Goal: Task Accomplishment & Management: Manage account settings

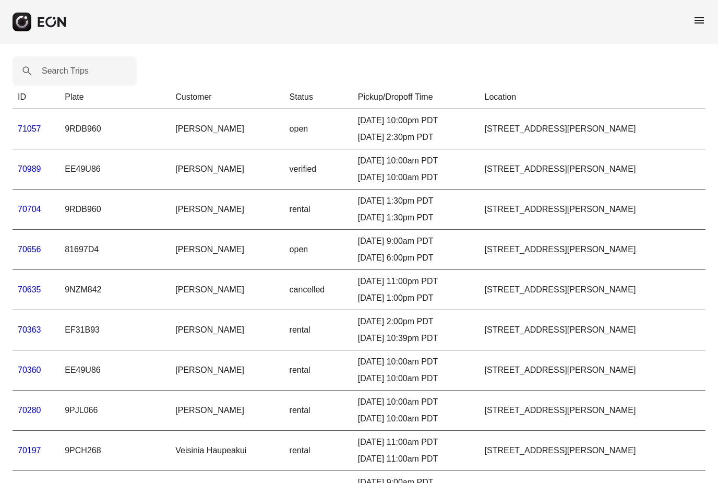
click at [693, 32] on div "menu" at bounding box center [359, 22] width 718 height 44
click at [701, 22] on span "menu" at bounding box center [699, 20] width 13 height 13
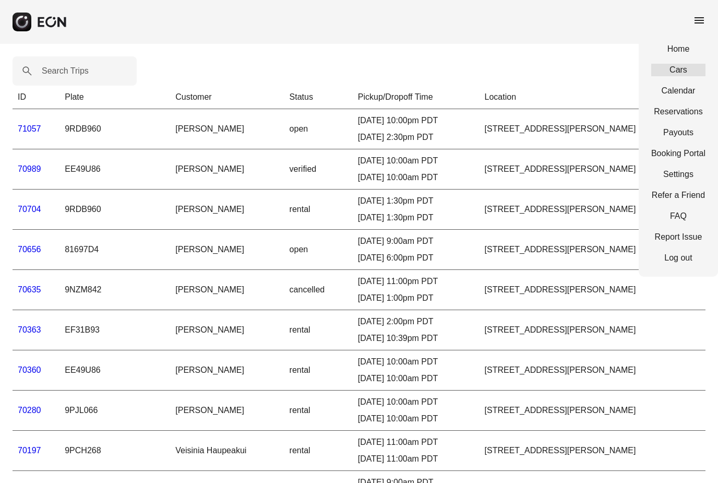
click at [687, 73] on link "Cars" at bounding box center [678, 70] width 54 height 13
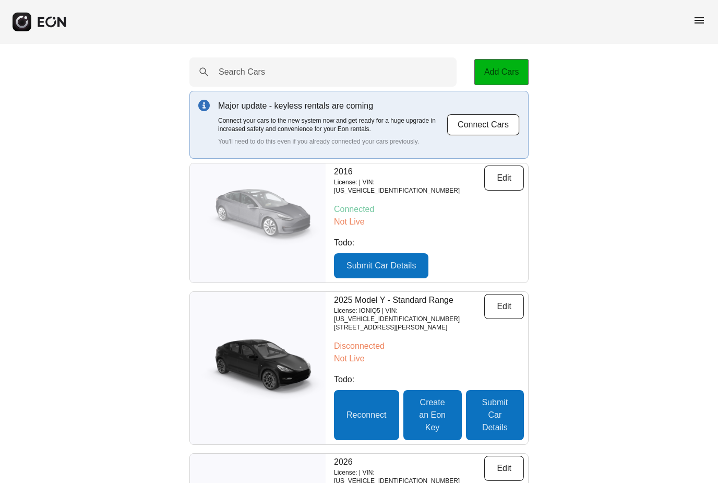
click at [508, 66] on button "Add Cars" at bounding box center [501, 72] width 54 height 26
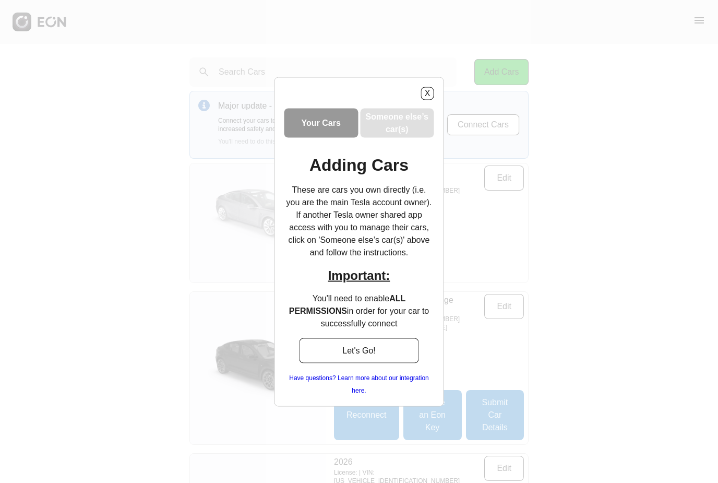
click at [328, 116] on h3 "Your Cars" at bounding box center [321, 122] width 39 height 13
click at [372, 350] on button "Let's Go!" at bounding box center [359, 349] width 120 height 25
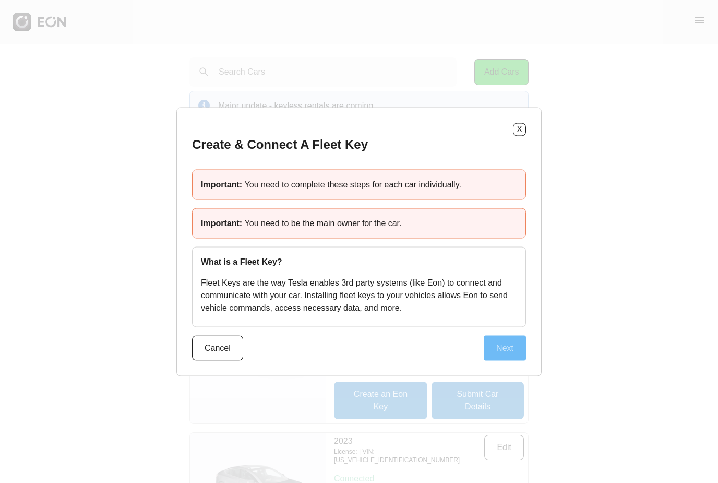
click at [517, 345] on button "Next" at bounding box center [505, 347] width 42 height 25
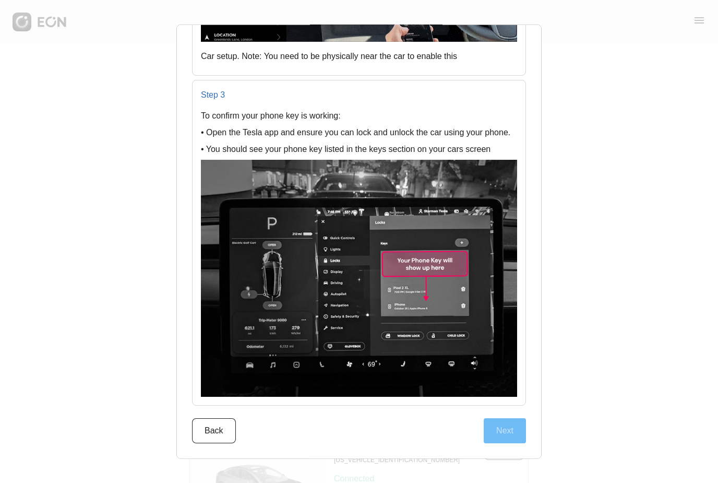
click at [513, 428] on button "Next" at bounding box center [505, 430] width 42 height 25
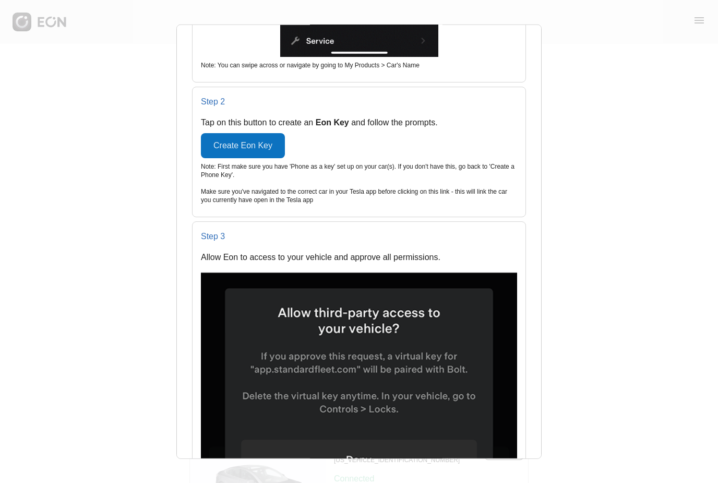
scroll to position [617, 0]
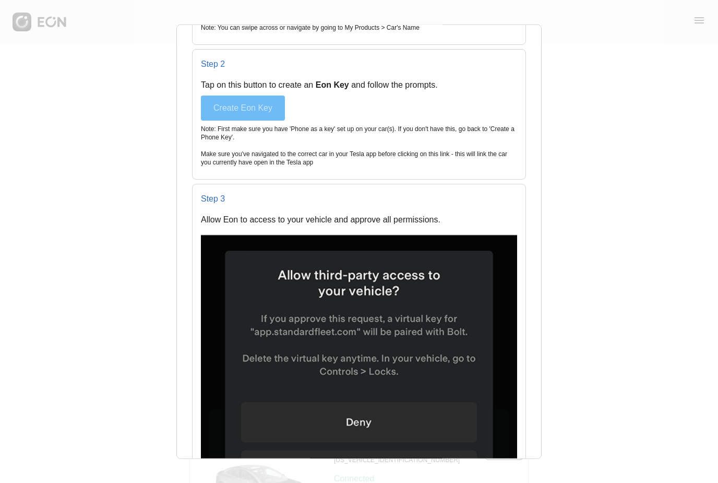
click at [270, 112] on button "Create Eon Key" at bounding box center [243, 107] width 84 height 25
click at [250, 116] on button "Create Eon Key" at bounding box center [243, 107] width 84 height 25
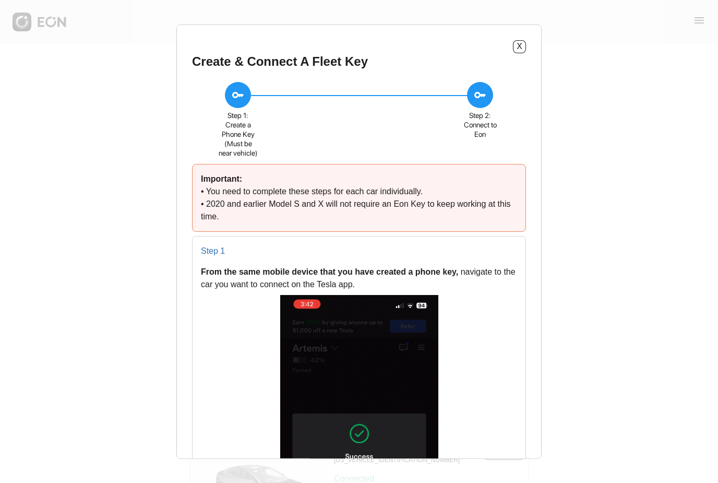
scroll to position [0, 0]
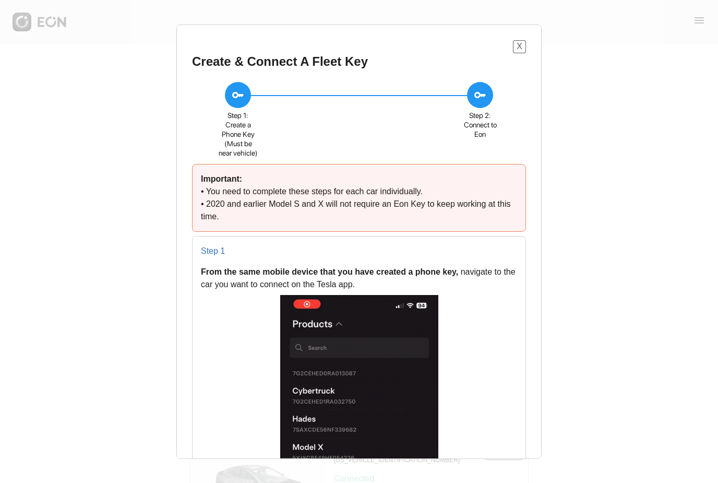
click at [519, 51] on button "X" at bounding box center [519, 46] width 13 height 13
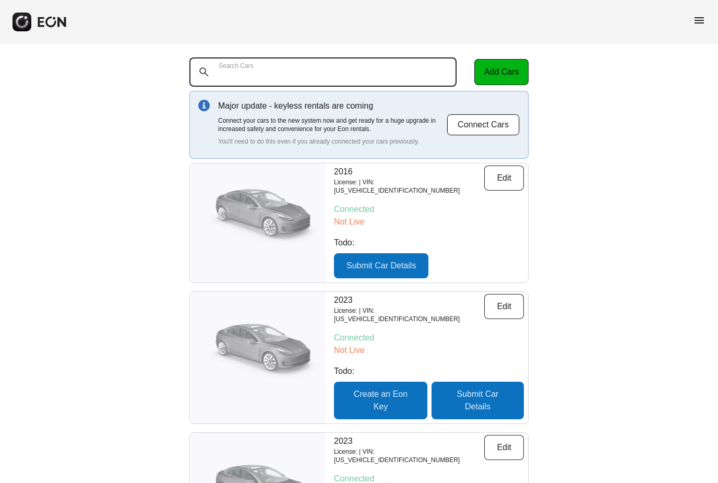
click at [294, 74] on Cars "Search Cars" at bounding box center [322, 71] width 267 height 29
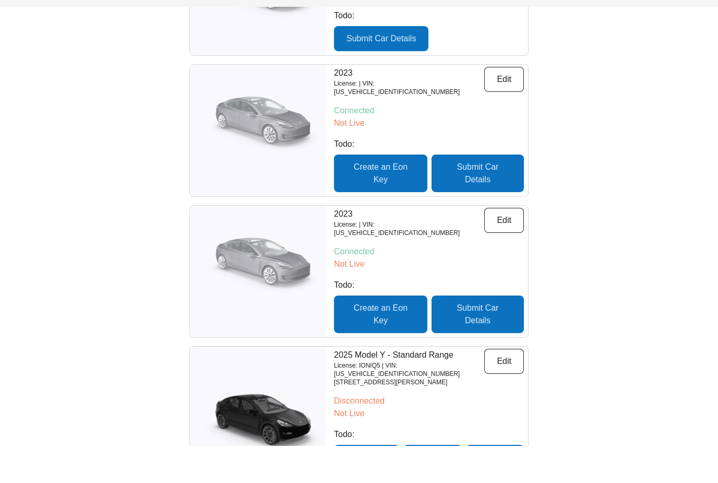
scroll to position [228, 0]
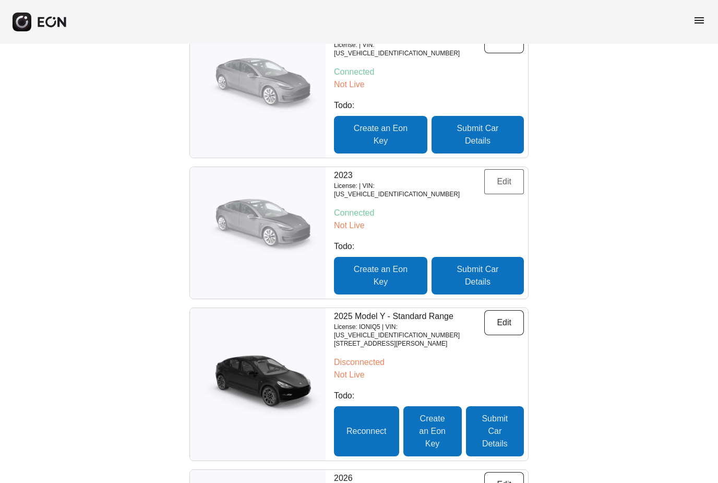
click at [508, 182] on button "Edit" at bounding box center [504, 181] width 40 height 25
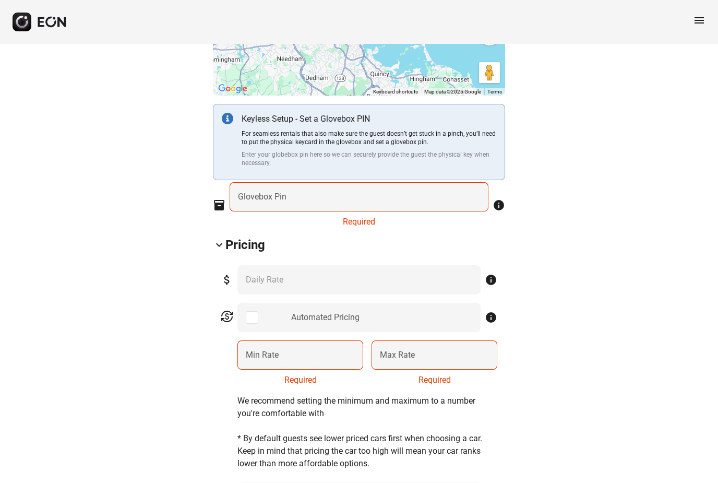
scroll to position [327, 0]
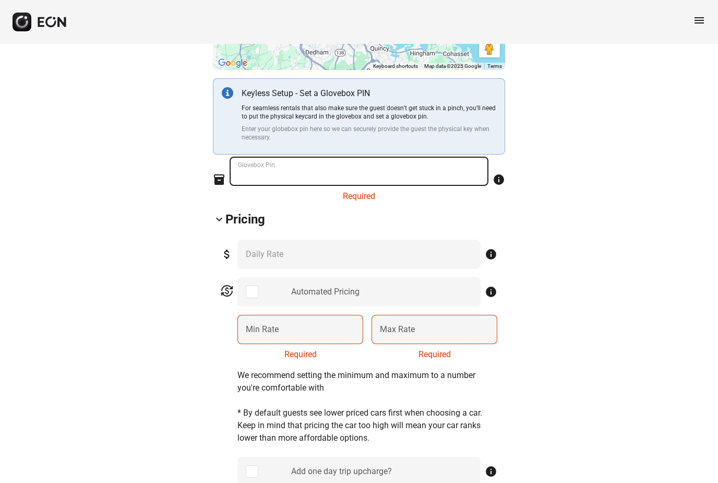
click at [336, 182] on Pin "Glovebox Pin" at bounding box center [359, 171] width 259 height 29
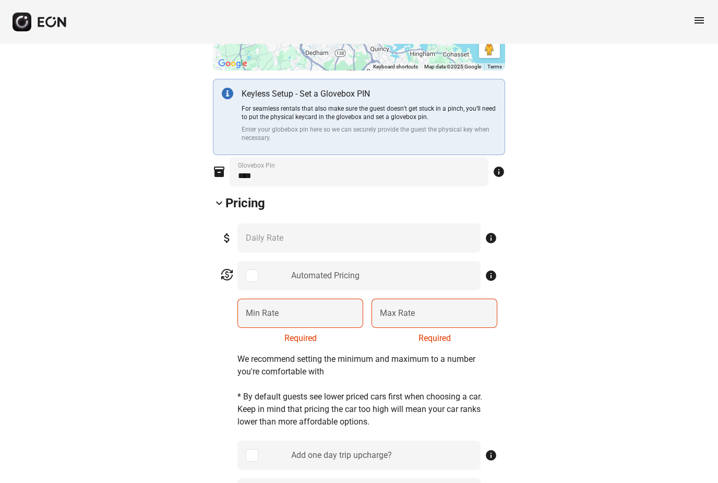
click at [316, 246] on div "attach_money *** Daily Rate info" at bounding box center [359, 237] width 276 height 29
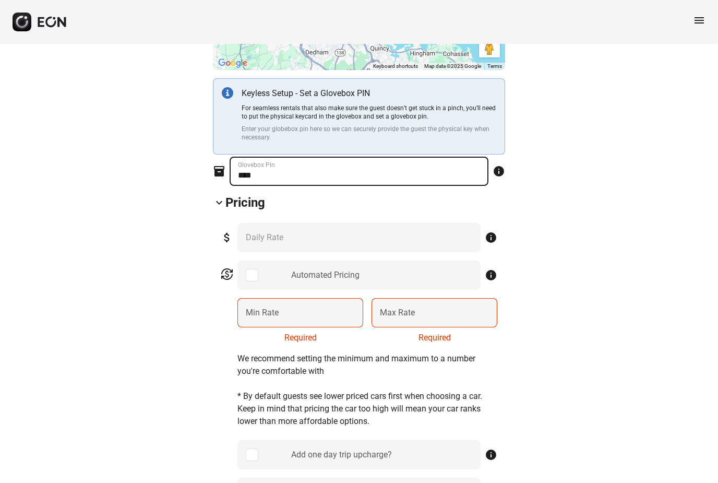
click at [355, 178] on Pin "Glovebox Pin" at bounding box center [359, 171] width 259 height 29
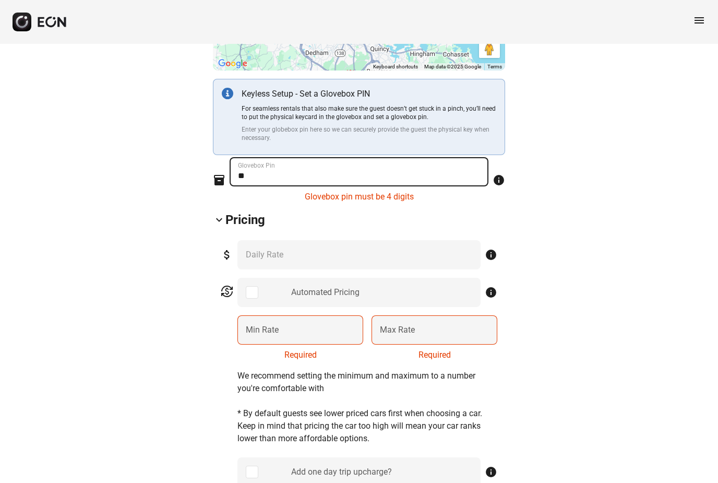
type Pin "*"
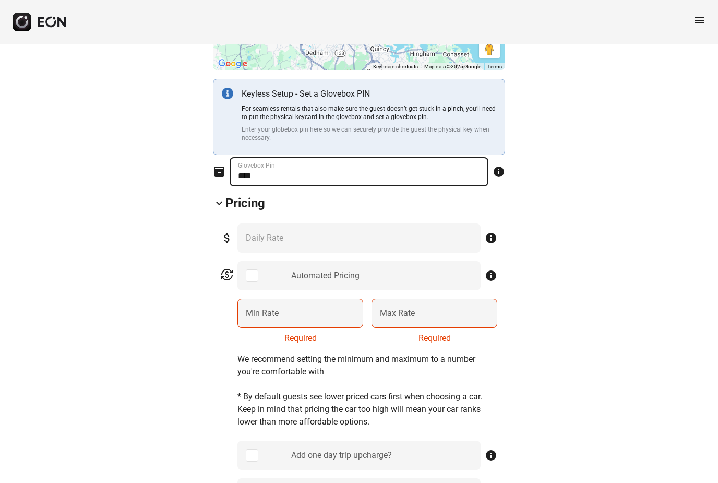
type Pin "****"
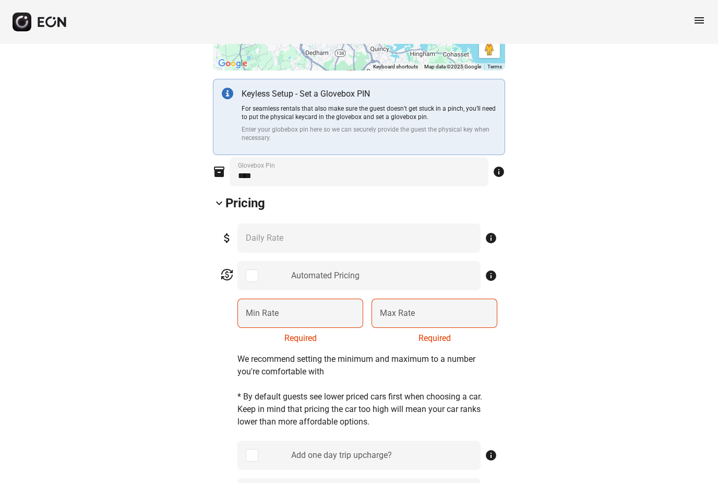
click at [299, 233] on div "attach_money *** Daily Rate info" at bounding box center [359, 237] width 276 height 29
click at [305, 315] on Rate "Min Rate" at bounding box center [300, 312] width 126 height 29
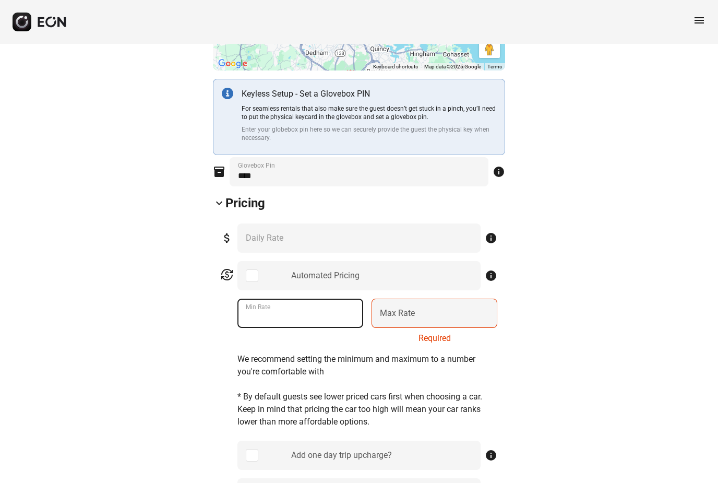
type Rate "***"
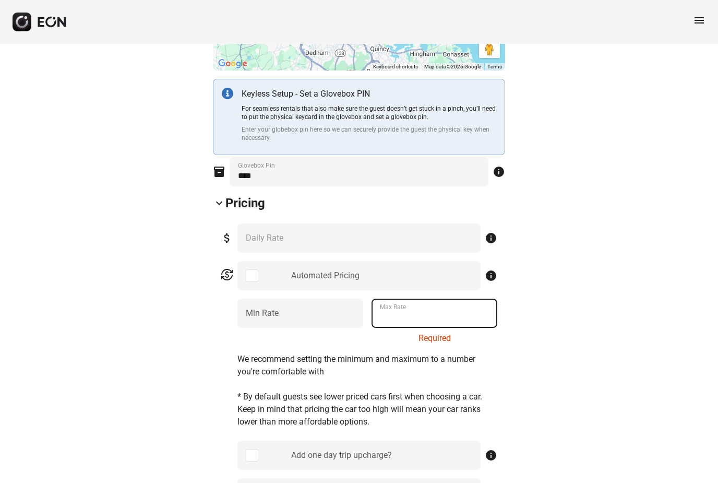
click at [440, 310] on Rate "Max Rate" at bounding box center [434, 312] width 126 height 29
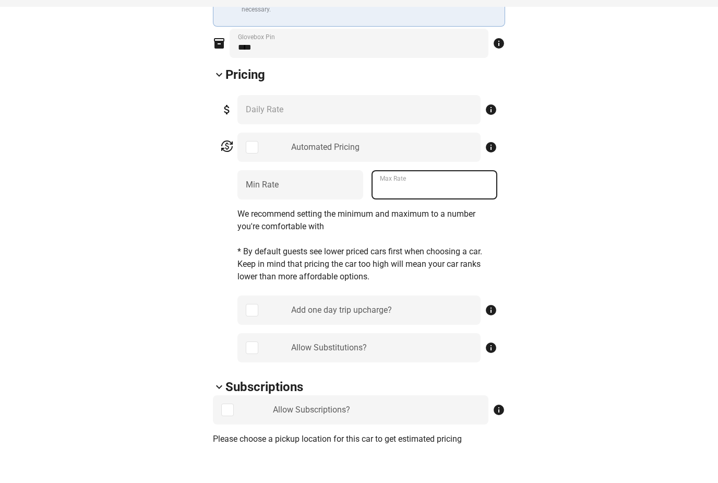
scroll to position [422, 0]
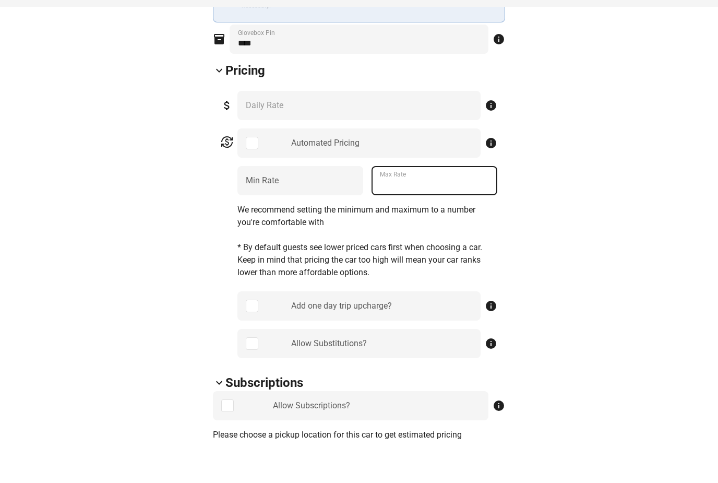
type Rate "***"
click at [246, 329] on div "Add one day trip upcharge?" at bounding box center [358, 343] width 243 height 29
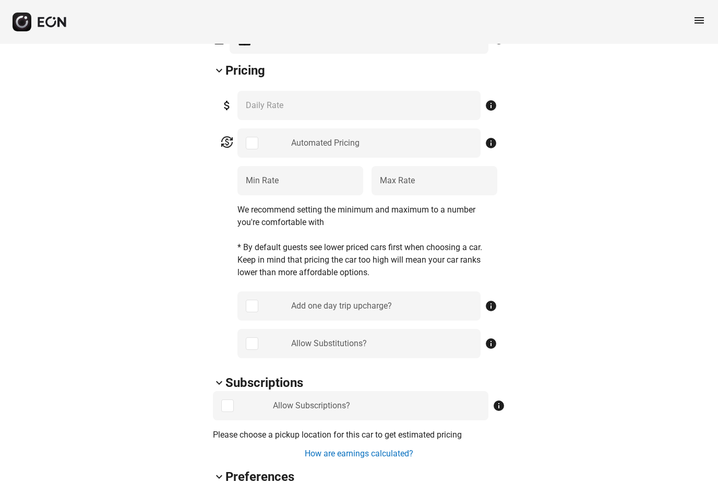
click at [249, 314] on div "Add one day trip upcharge?" at bounding box center [358, 305] width 243 height 29
click at [244, 307] on div "Add one day trip upcharge?" at bounding box center [358, 305] width 243 height 29
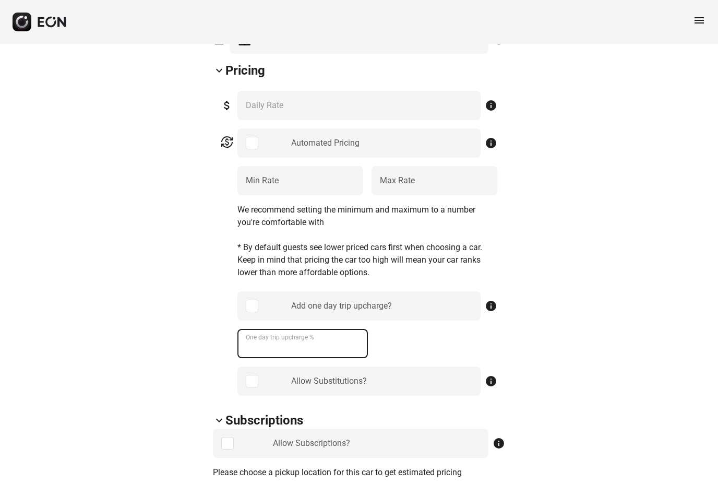
click at [288, 350] on \% "One day trip upcharge %" at bounding box center [302, 343] width 130 height 29
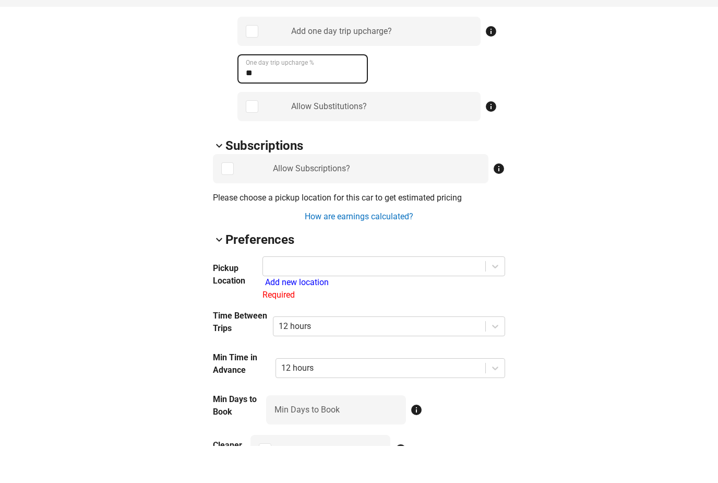
scroll to position [698, 0]
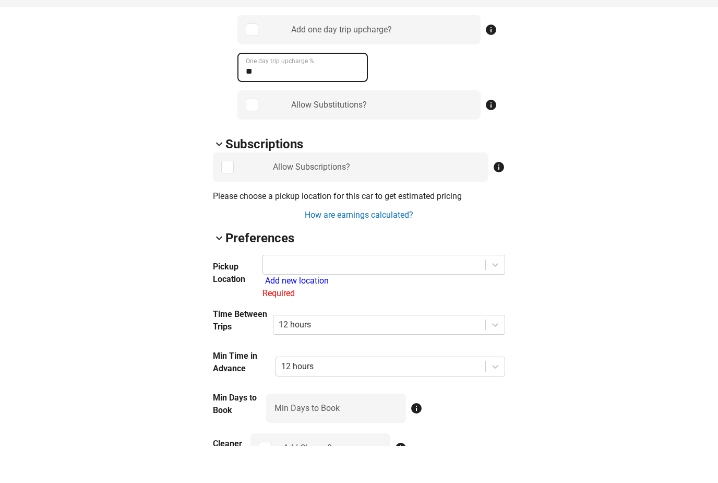
type \% "**"
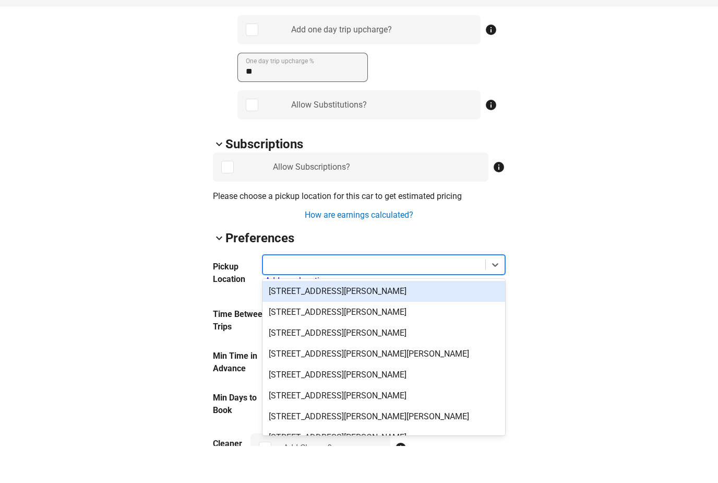
scroll to position [0, 0]
type input "*"
click at [17, 482] on div "arrow_back_ios 5YJ3E1EA5PF541370 500% 0 ⚠️ Car is not secured Add Digital Key l…" at bounding box center [359, 322] width 718 height 1953
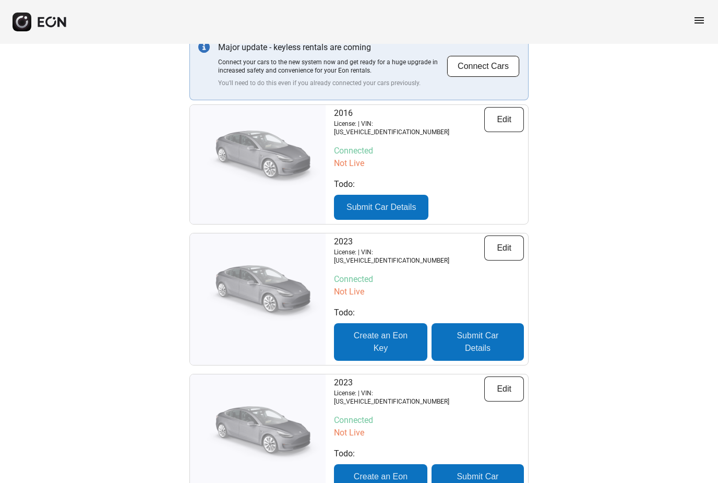
scroll to position [87, 0]
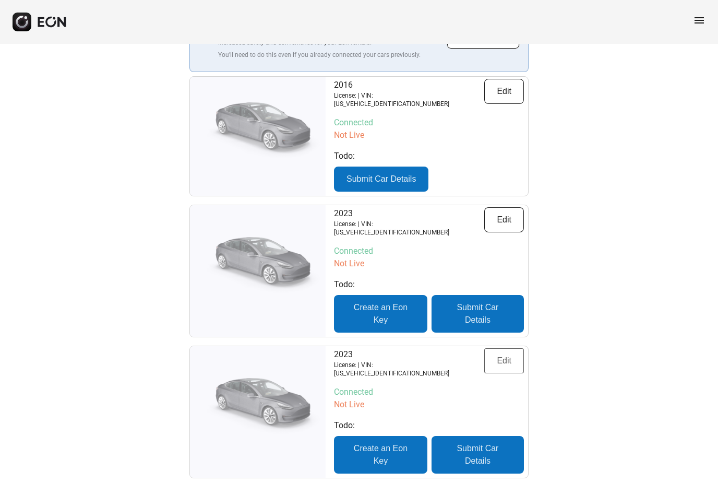
click at [513, 355] on button "Edit" at bounding box center [504, 360] width 40 height 25
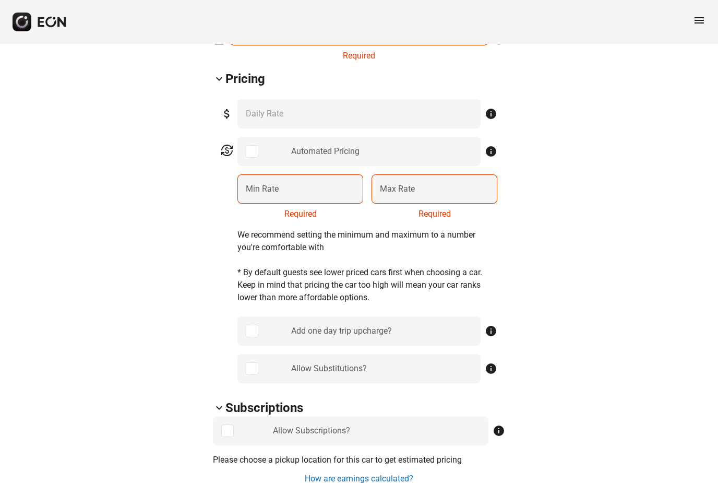
scroll to position [466, 0]
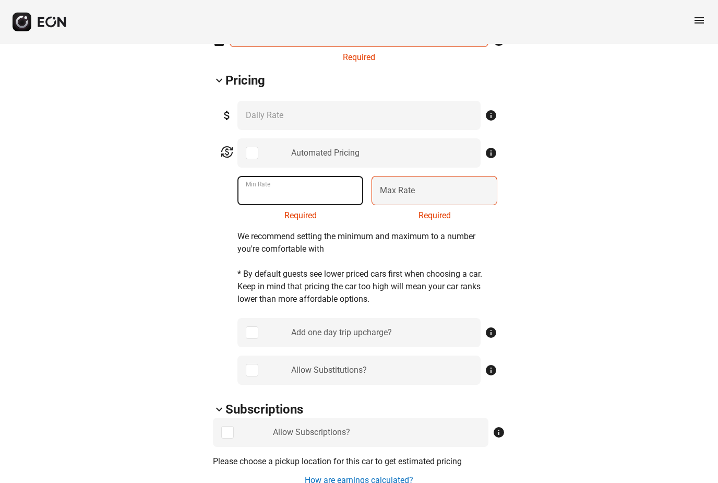
click at [301, 203] on Rate "Min Rate" at bounding box center [300, 190] width 126 height 29
click at [321, 199] on Rate "Min Rate" at bounding box center [300, 190] width 126 height 29
type Rate "*"
type Rate "***"
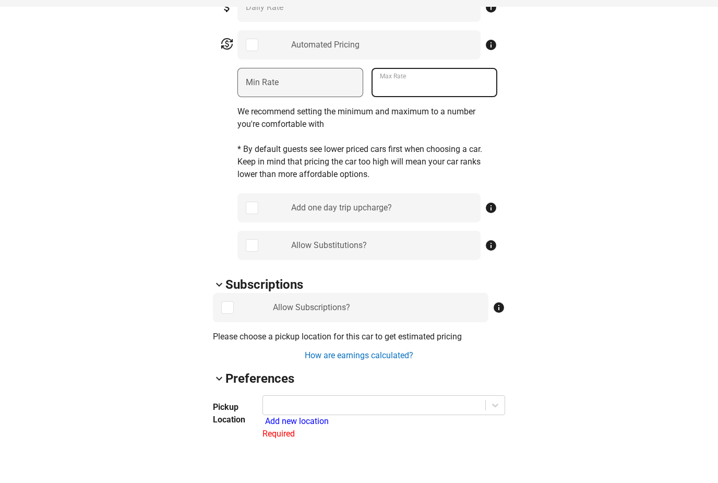
scroll to position [538, 0]
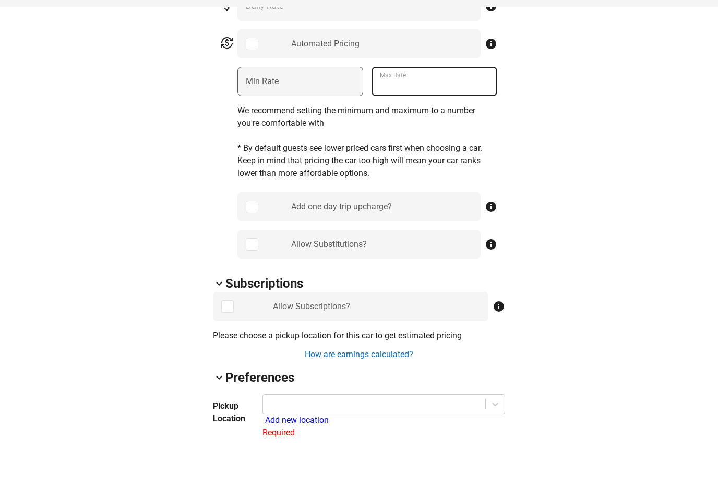
type Rate "***"
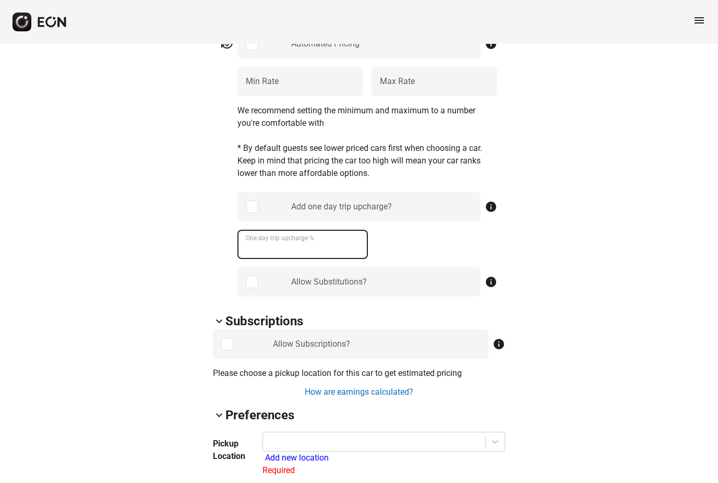
click at [293, 250] on \% "One day trip upcharge %" at bounding box center [302, 244] width 130 height 29
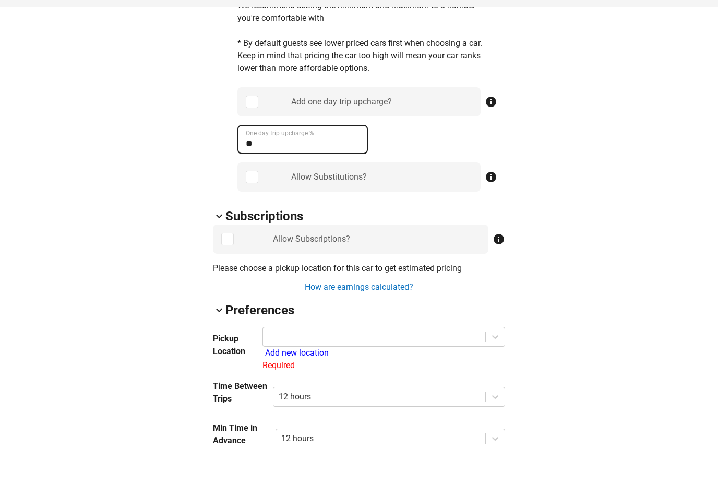
scroll to position [648, 0]
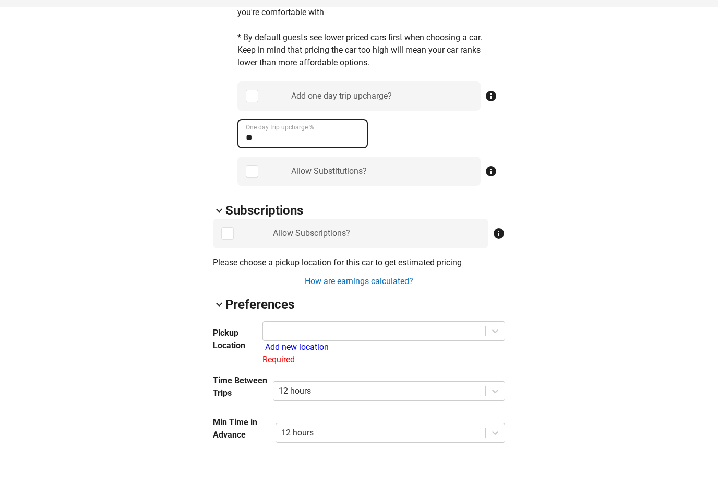
type \% "**"
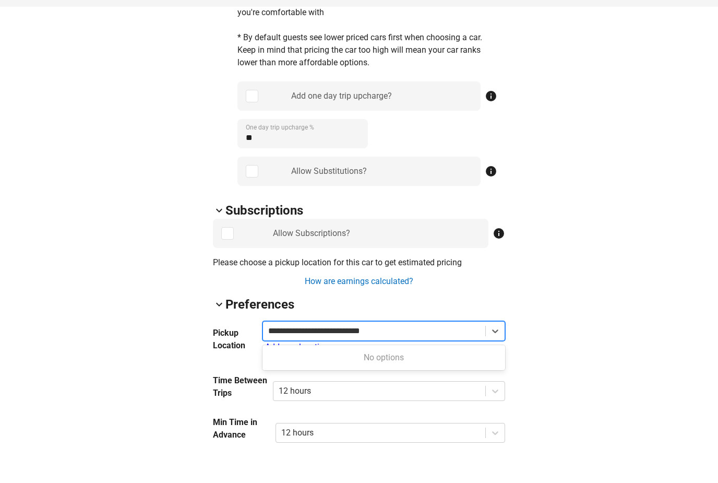
click at [291, 362] on input "**********" at bounding box center [326, 368] width 117 height 13
type input "**********"
click at [417, 361] on div at bounding box center [374, 368] width 212 height 15
click at [302, 378] on div "Add new location" at bounding box center [385, 384] width 240 height 13
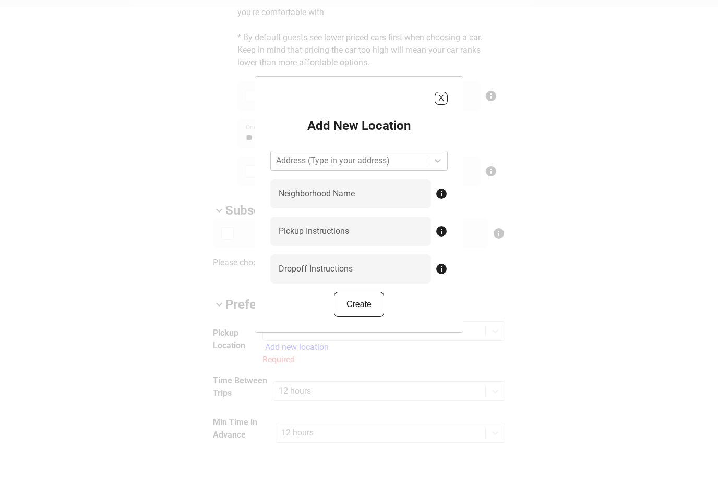
scroll to position [686, 0]
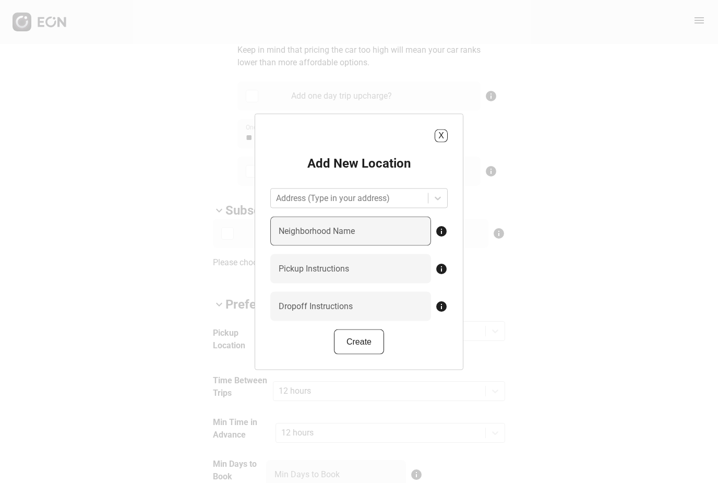
click at [303, 237] on label "Neighborhood Name" at bounding box center [317, 230] width 76 height 13
click at [303, 245] on Name "Neighborhood Name" at bounding box center [350, 230] width 161 height 29
click at [329, 202] on div "Add New Location Address (Type in your address) Neighborhood Name info Pickup I…" at bounding box center [358, 253] width 177 height 199
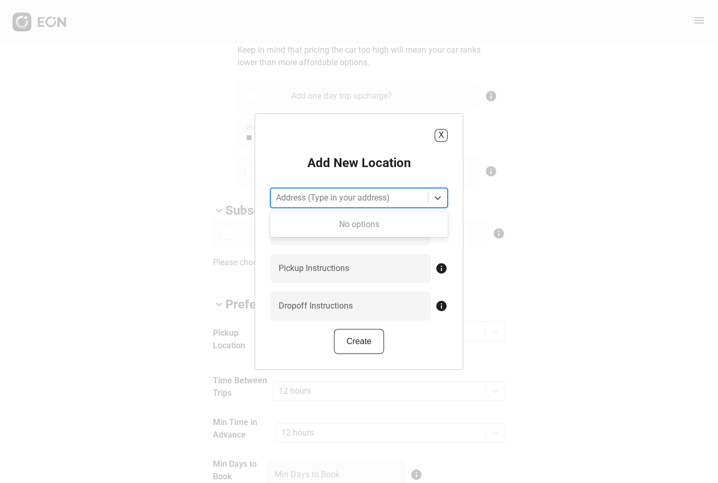
click at [325, 204] on div "Address (Type in your address)" at bounding box center [349, 197] width 147 height 13
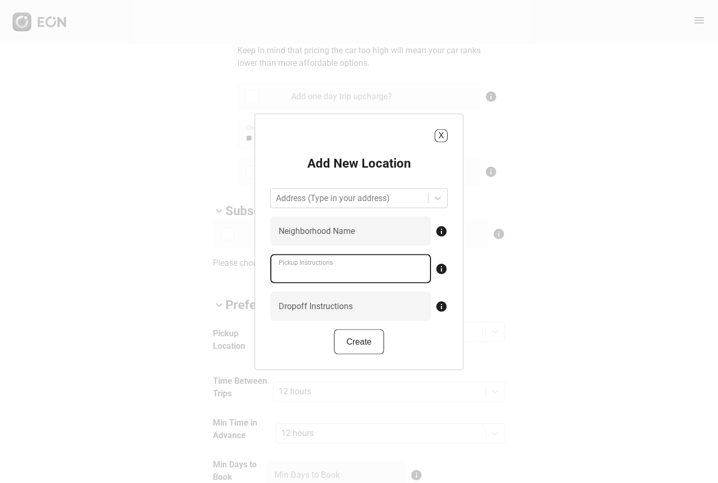
click at [310, 272] on Instructions "Pickup Instructions" at bounding box center [350, 268] width 161 height 29
click at [316, 237] on label "Neighborhood Name" at bounding box center [317, 230] width 76 height 13
click at [316, 245] on Name "Neighborhood Name" at bounding box center [350, 230] width 161 height 29
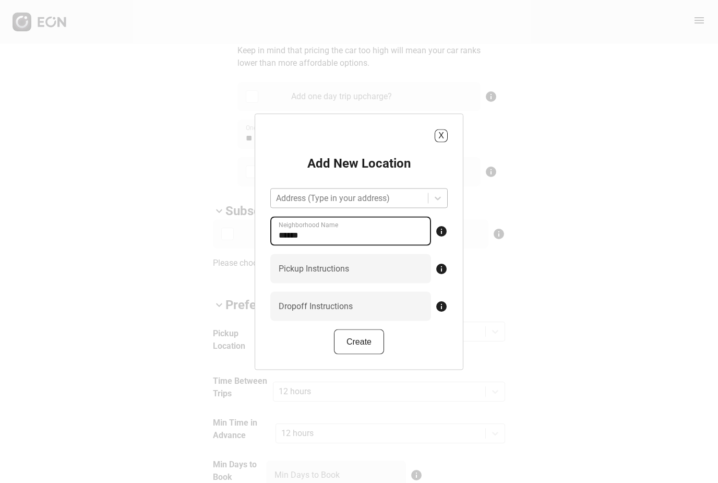
type Name "******"
click at [309, 204] on div "Address (Type in your address)" at bounding box center [349, 197] width 147 height 13
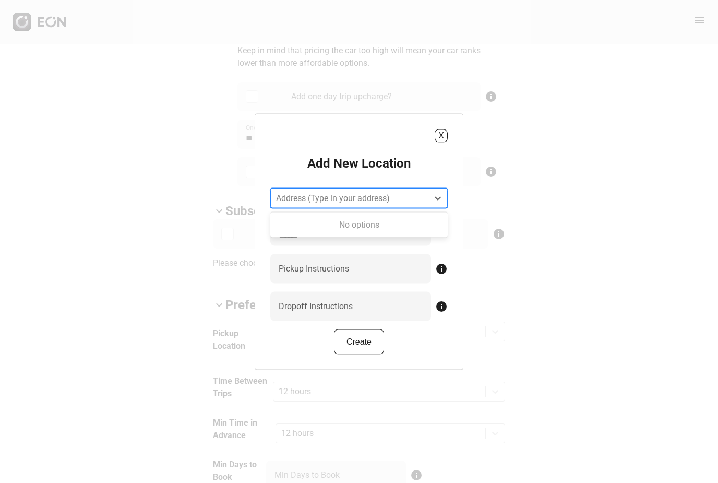
click at [434, 186] on div "Add New Location Use Up and Down to choose options, press Enter to select the c…" at bounding box center [358, 253] width 177 height 199
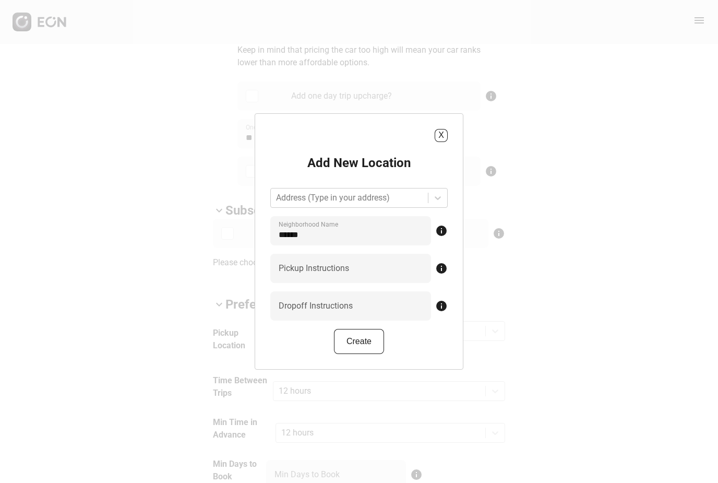
click at [330, 229] on div "Add New Location Address (Type in your address) ****** Neighborhood Name info P…" at bounding box center [358, 253] width 177 height 199
click at [330, 205] on div at bounding box center [349, 197] width 147 height 15
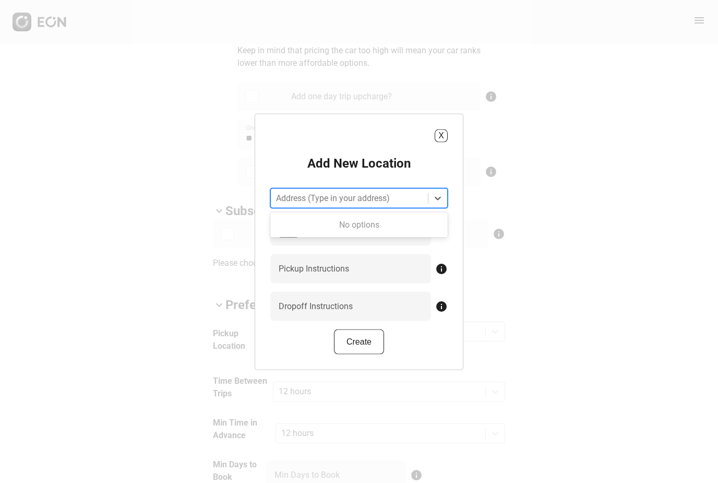
click at [328, 204] on div "Address (Type in your address)" at bounding box center [349, 197] width 147 height 13
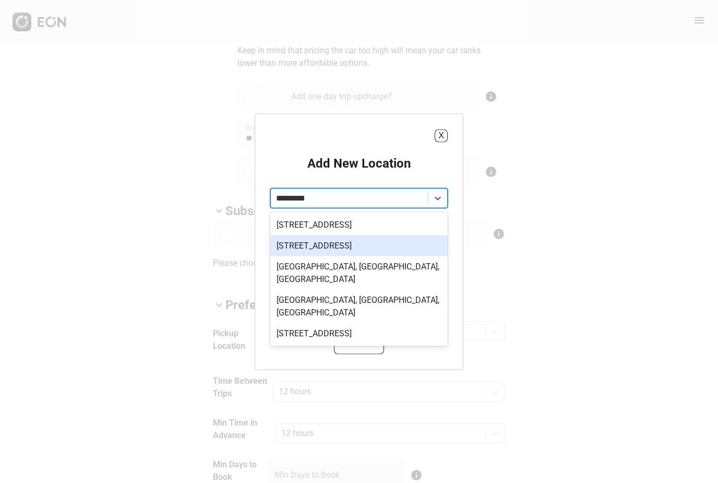
click at [337, 256] on div "216 Placemark, Irvine, CA, USA" at bounding box center [358, 245] width 177 height 21
type input "*********"
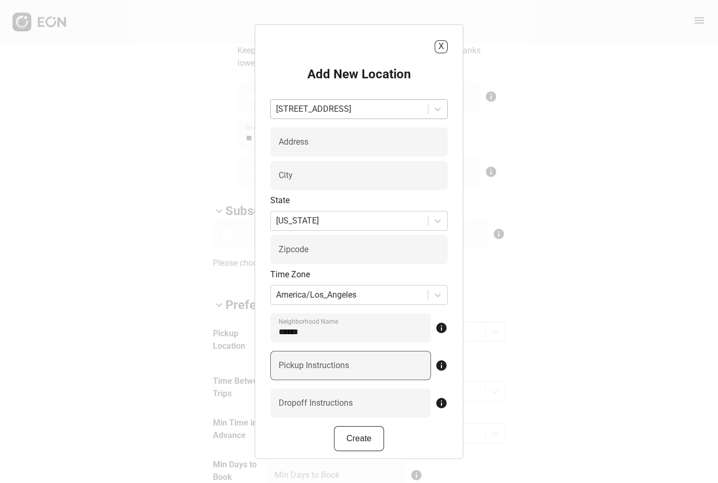
type input "**********"
type input "******"
type input "*****"
click at [355, 450] on button "Create" at bounding box center [359, 437] width 50 height 25
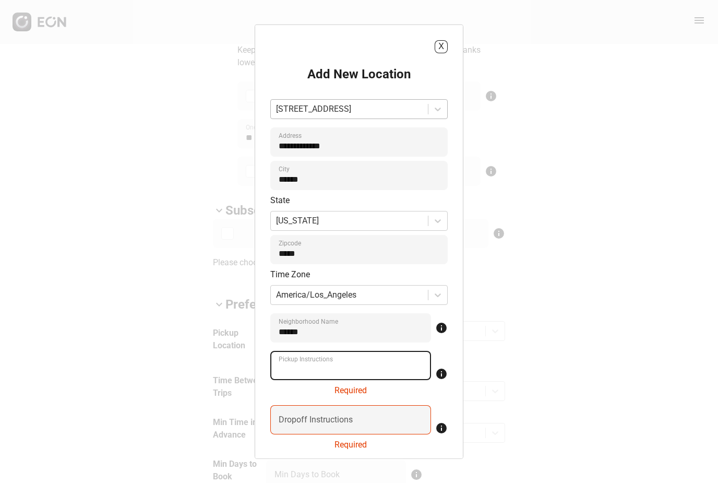
click at [351, 364] on Instructions "Pickup Instructions" at bounding box center [350, 364] width 161 height 29
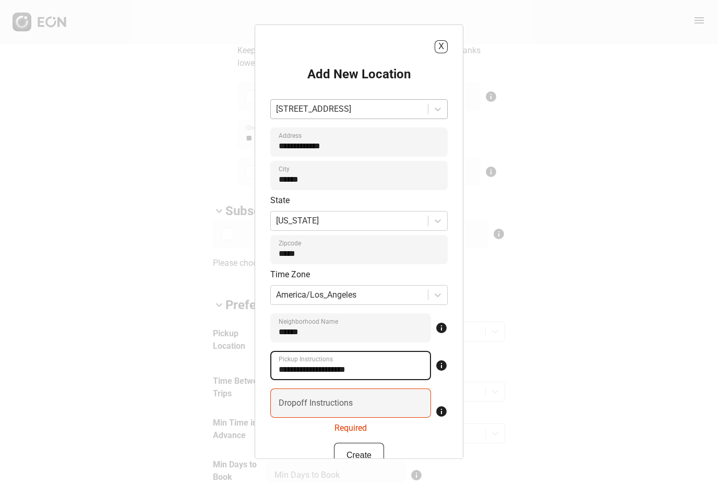
drag, startPoint x: 373, startPoint y: 378, endPoint x: 264, endPoint y: 372, distance: 109.7
click at [264, 373] on div "**********" at bounding box center [359, 241] width 209 height 435
type Instructions "**********"
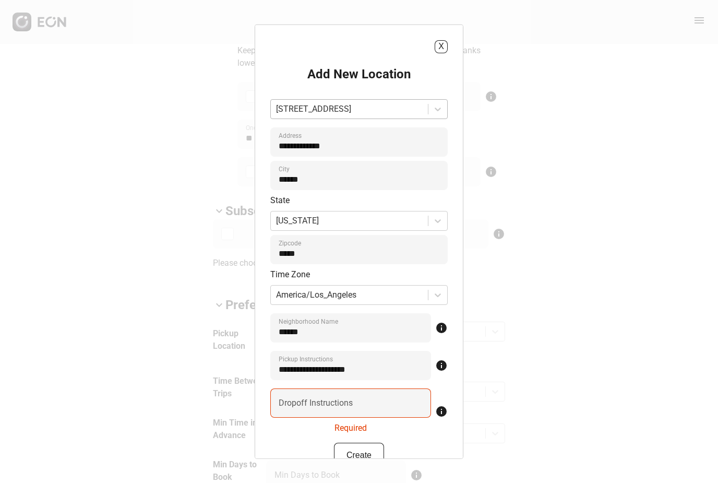
click at [284, 407] on label "Dropoff Instructions" at bounding box center [316, 402] width 74 height 13
click at [284, 407] on Instructions "Dropoff Instructions" at bounding box center [350, 402] width 161 height 29
paste Instructions "**********"
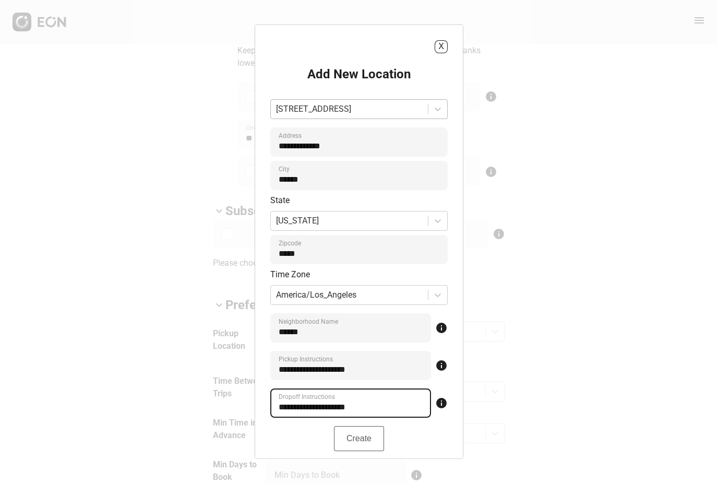
type Instructions "**********"
click at [364, 450] on button "Create" at bounding box center [359, 437] width 50 height 25
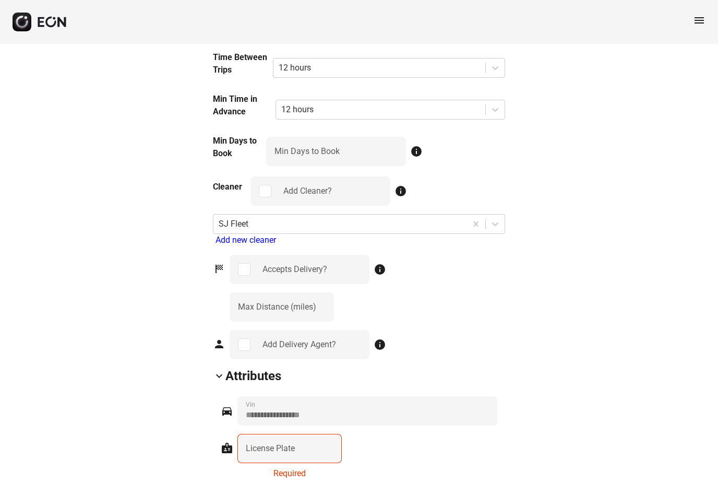
scroll to position [1009, 0]
drag, startPoint x: 256, startPoint y: 310, endPoint x: 216, endPoint y: 306, distance: 40.3
click at [216, 306] on div "sports_score Accepts Delivery? info *** Max Distance (miles)" at bounding box center [359, 287] width 292 height 67
type \(miles\) "*"
type \(miles\) "**"
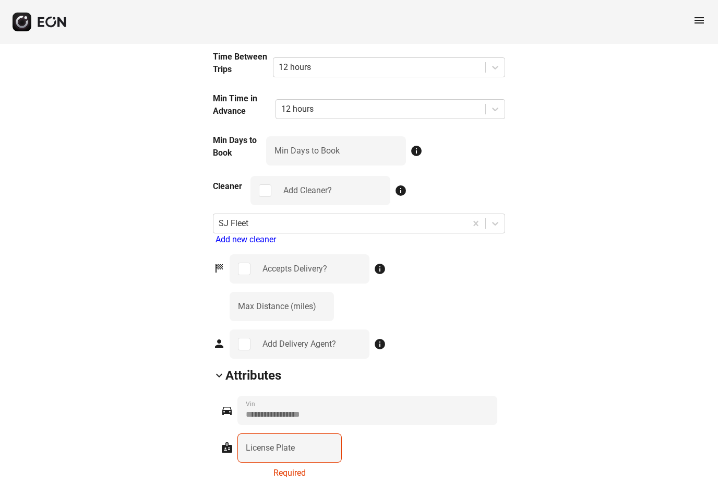
click at [491, 371] on div "keyboard_arrow_down Attributes" at bounding box center [359, 375] width 292 height 17
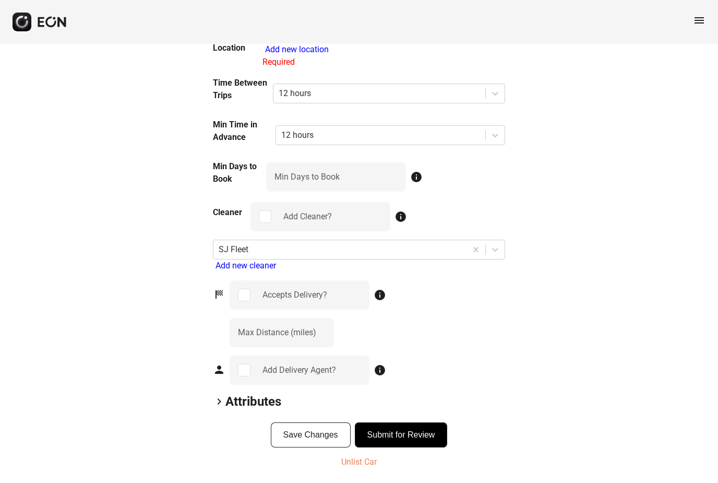
scroll to position [949, 0]
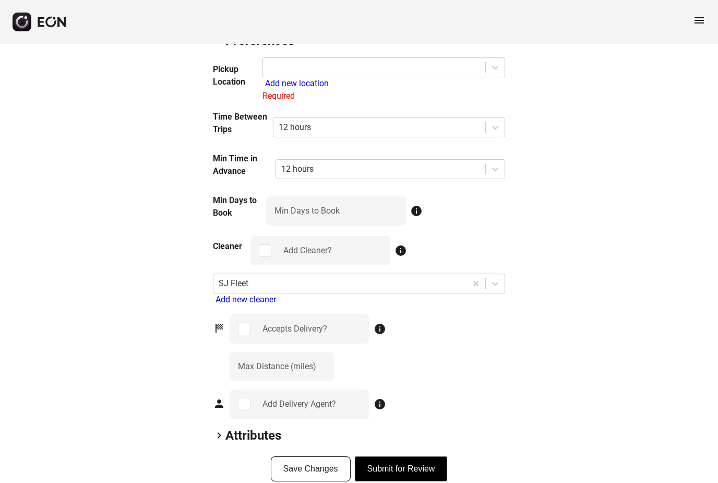
click at [418, 468] on button "Submit for Review" at bounding box center [401, 468] width 93 height 25
click at [415, 463] on button "Submit for Review" at bounding box center [401, 468] width 93 height 25
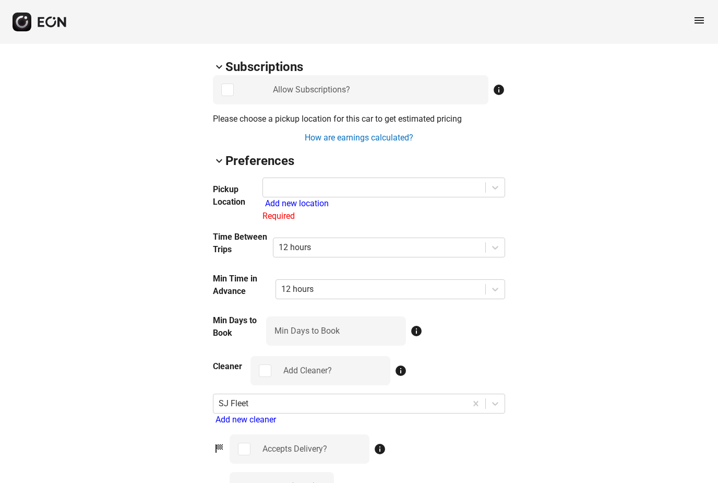
scroll to position [791, 0]
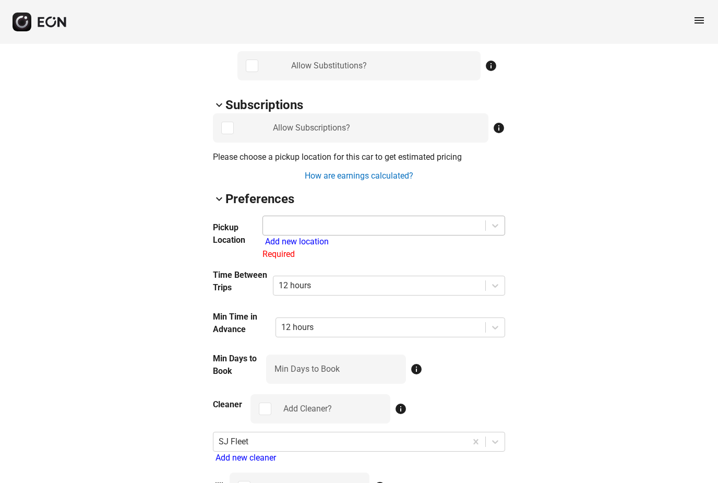
click at [441, 222] on div at bounding box center [374, 225] width 212 height 15
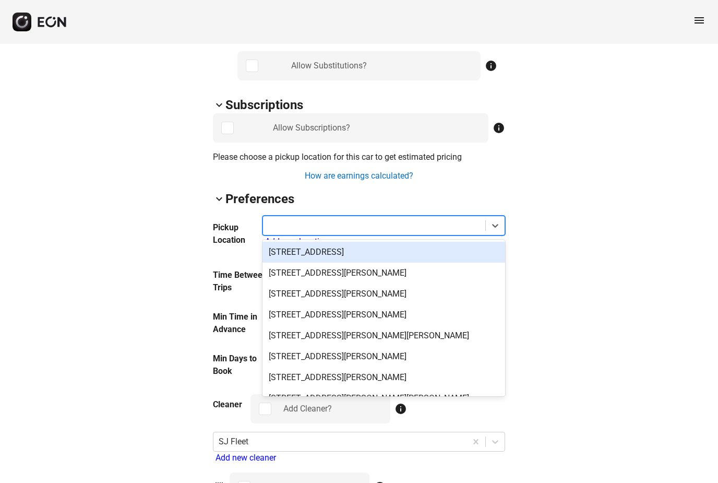
click at [388, 257] on div "216 Placemark, Irvine" at bounding box center [383, 252] width 243 height 21
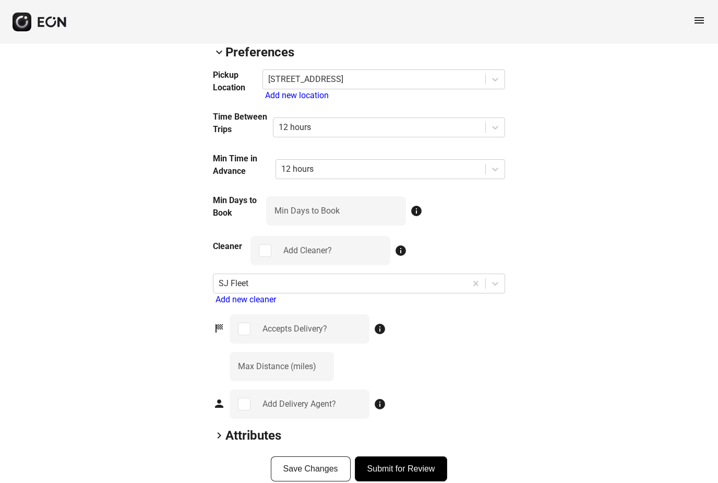
scroll to position [938, 0]
click at [415, 465] on button "Submit for Review" at bounding box center [401, 468] width 93 height 25
click at [299, 465] on button "Save Changes" at bounding box center [311, 468] width 80 height 25
click at [325, 462] on button "Save Changes" at bounding box center [311, 468] width 80 height 25
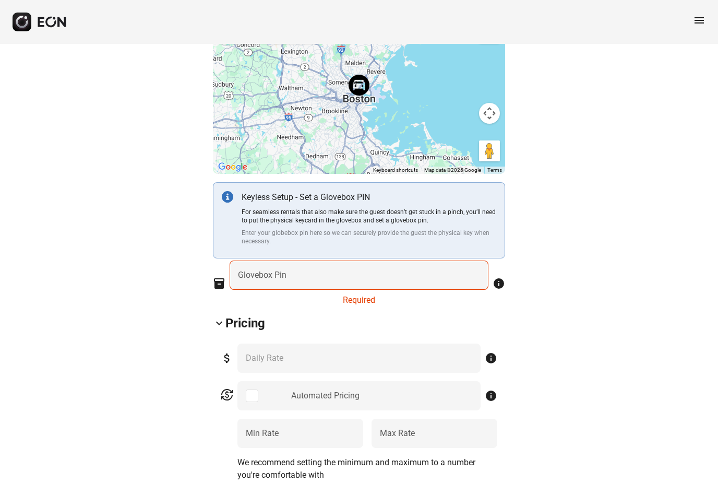
scroll to position [221, 0]
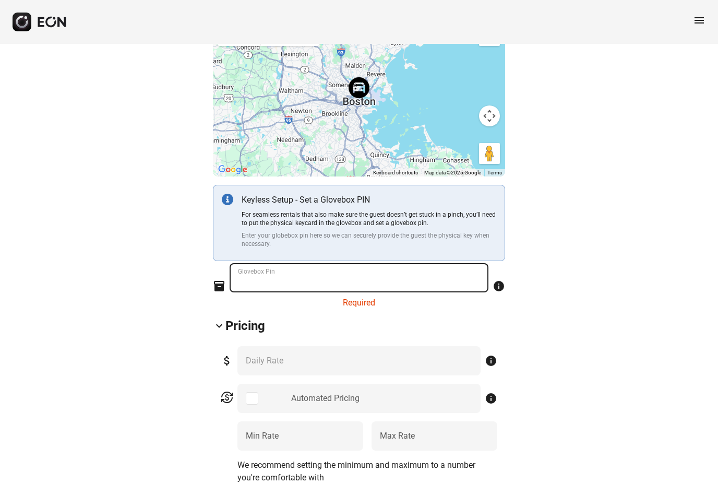
click at [339, 272] on Pin "Glovebox Pin" at bounding box center [359, 277] width 259 height 29
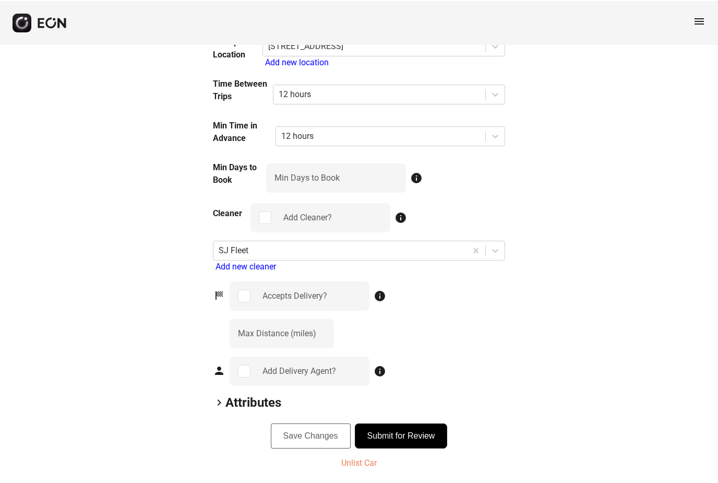
scroll to position [955, 0]
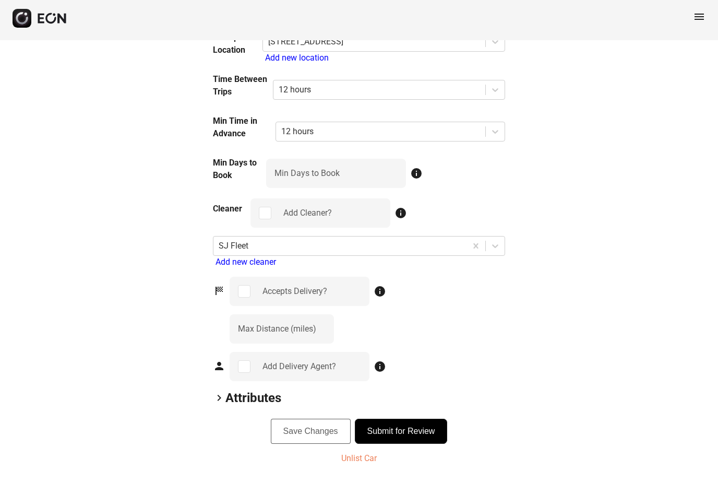
type Pin "****"
click at [325, 434] on button "Save Changes" at bounding box center [311, 434] width 80 height 25
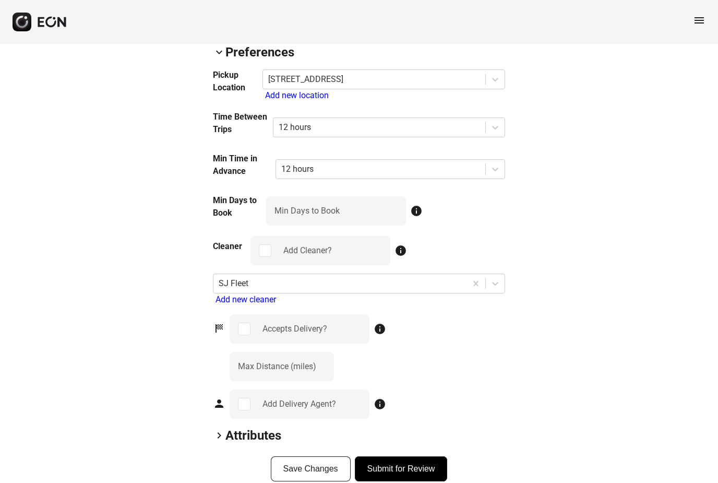
click at [220, 434] on span "keyboard_arrow_right" at bounding box center [219, 435] width 13 height 13
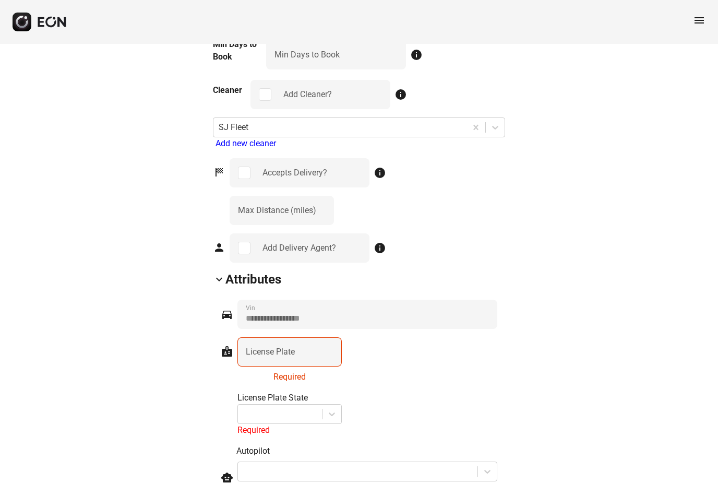
click at [292, 355] on label "License Plate" at bounding box center [270, 351] width 49 height 13
click at [292, 355] on Plate "License Plate" at bounding box center [289, 351] width 104 height 29
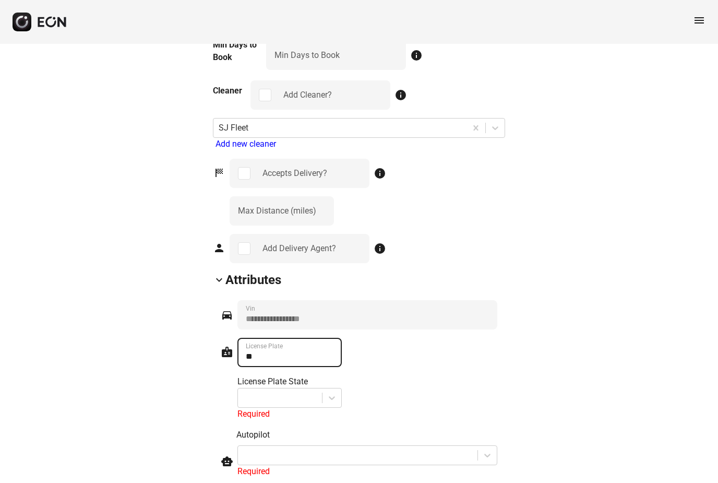
type Plate "*"
type Plate "*******"
click at [335, 396] on icon at bounding box center [332, 397] width 10 height 10
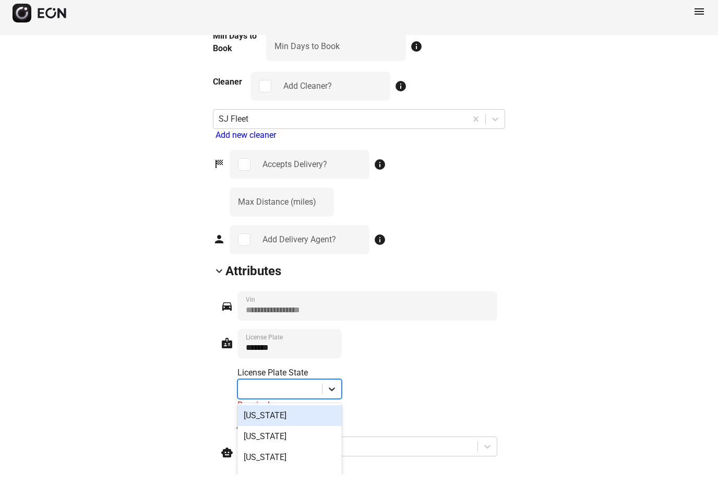
scroll to position [1095, 0]
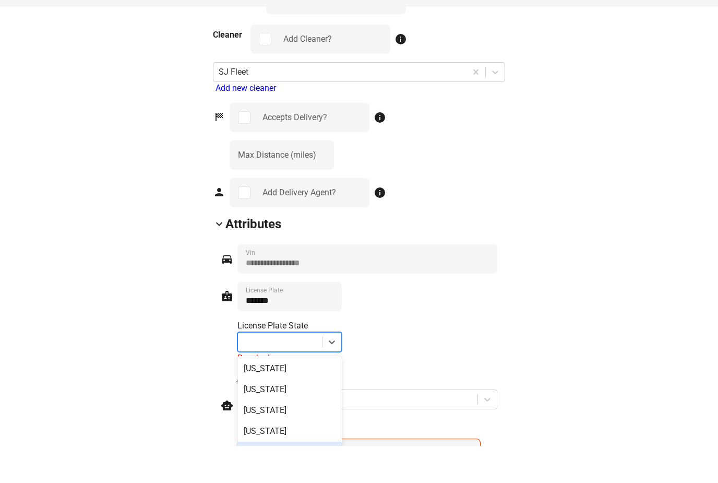
click at [285, 479] on div "California" at bounding box center [289, 489] width 104 height 21
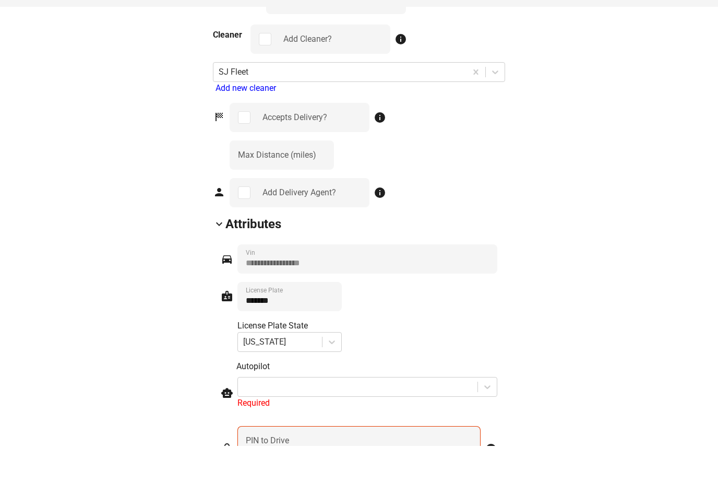
scroll to position [1132, 0]
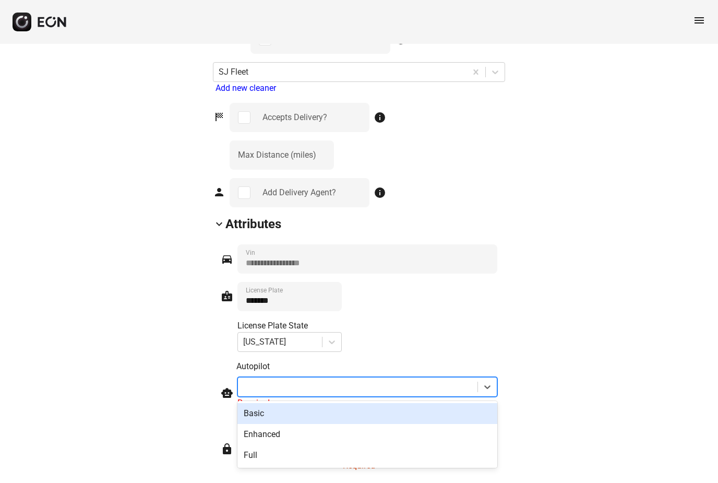
click at [345, 382] on div at bounding box center [357, 386] width 229 height 15
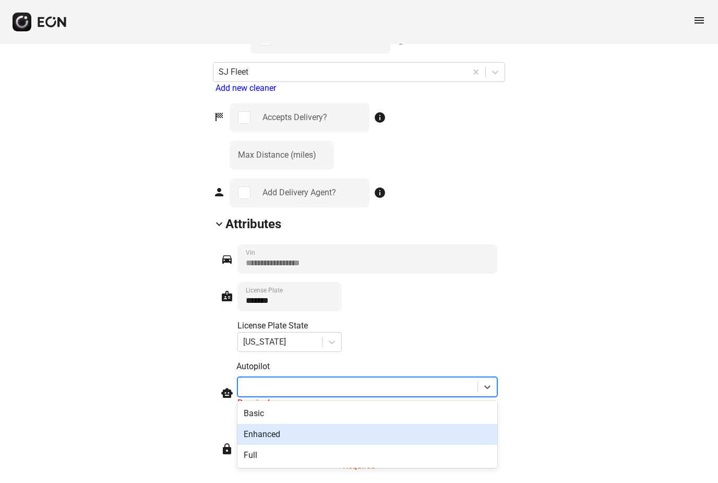
click at [332, 433] on div "Enhanced" at bounding box center [367, 434] width 260 height 21
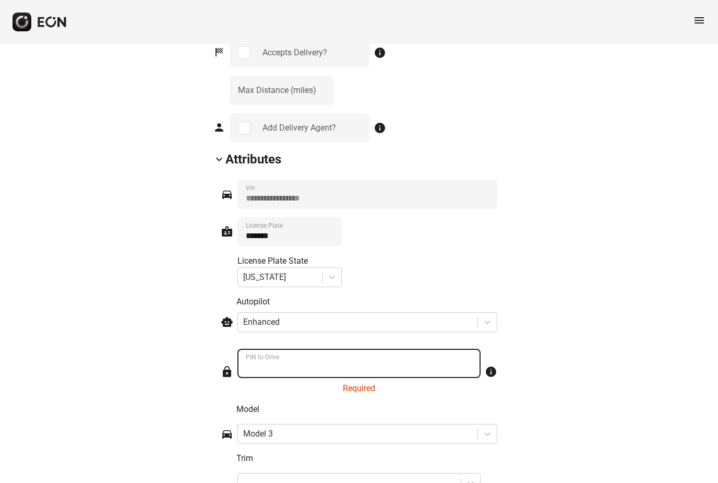
click at [323, 363] on Drive "PIN to Drive" at bounding box center [358, 362] width 243 height 29
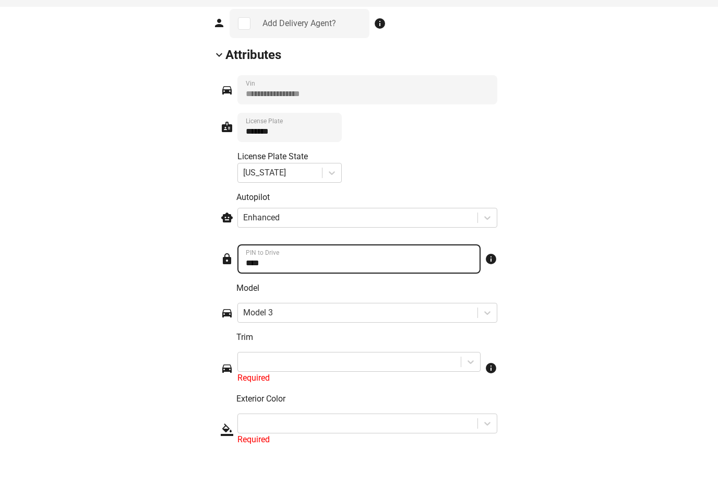
scroll to position [1285, 0]
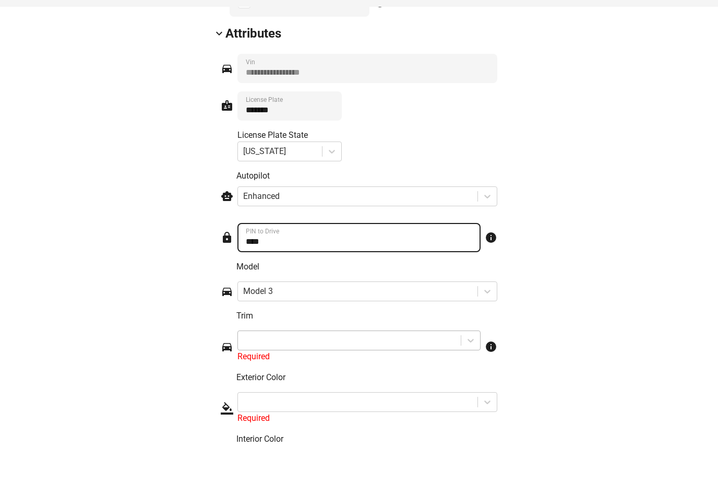
type Drive "****"
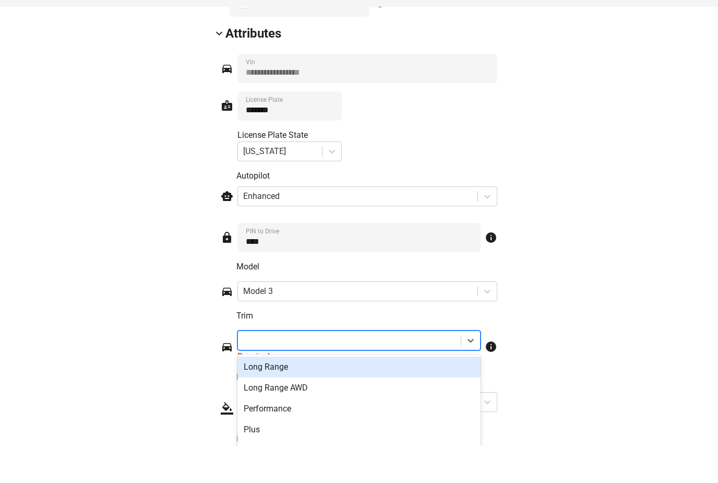
click at [378, 370] on div at bounding box center [349, 377] width 212 height 15
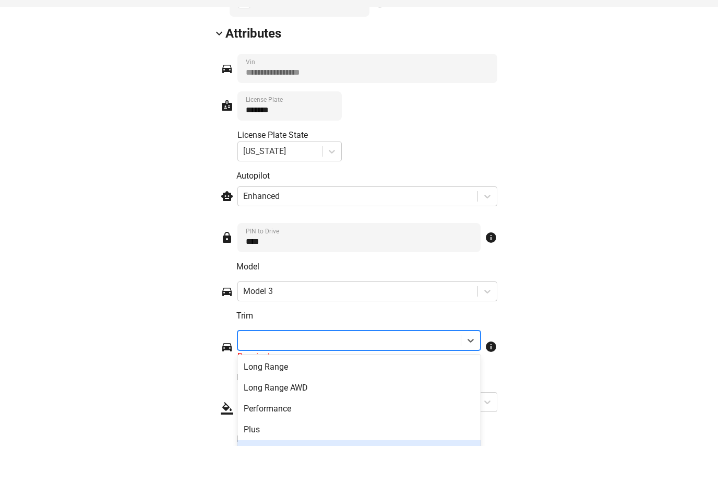
click at [310, 477] on div "Standard Plus" at bounding box center [358, 487] width 243 height 21
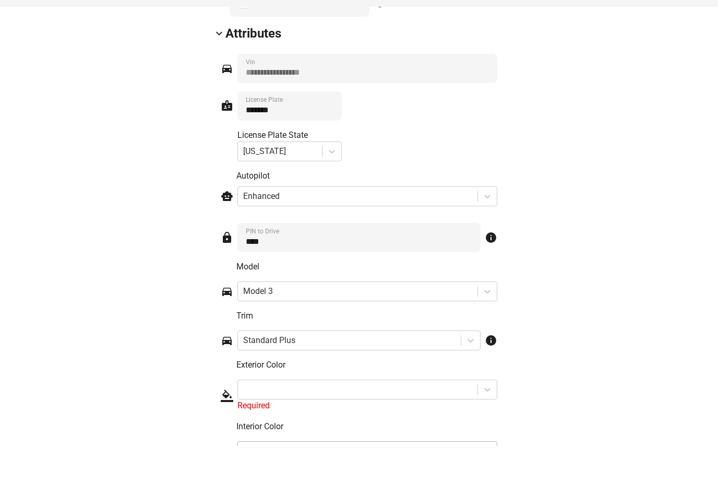
scroll to position [1323, 0]
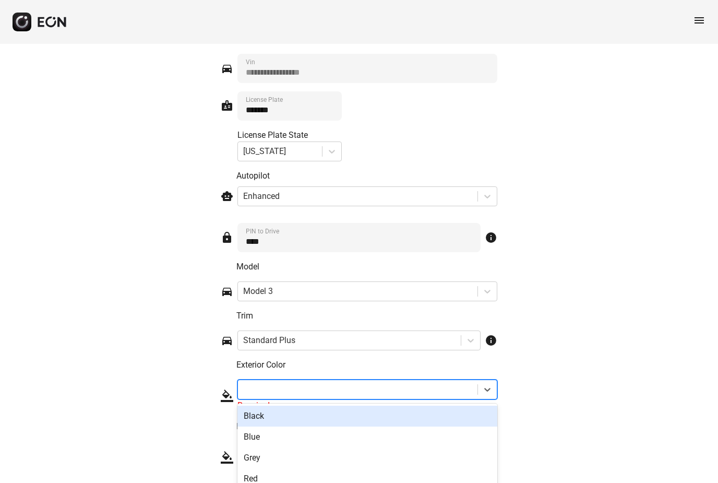
click at [353, 382] on div at bounding box center [357, 389] width 229 height 15
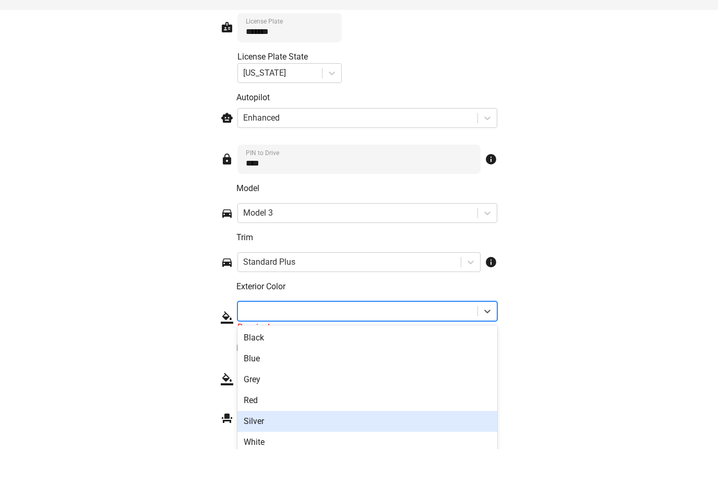
scroll to position [1431, 0]
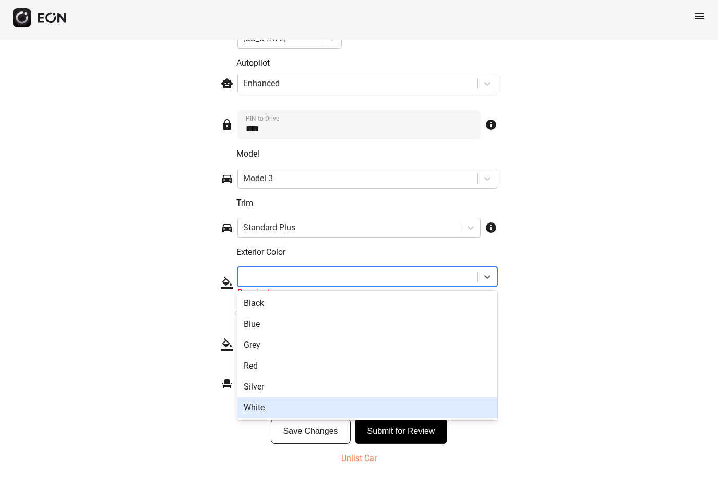
drag, startPoint x: 259, startPoint y: 410, endPoint x: 259, endPoint y: 423, distance: 13.0
click at [259, 410] on div "White" at bounding box center [367, 411] width 260 height 21
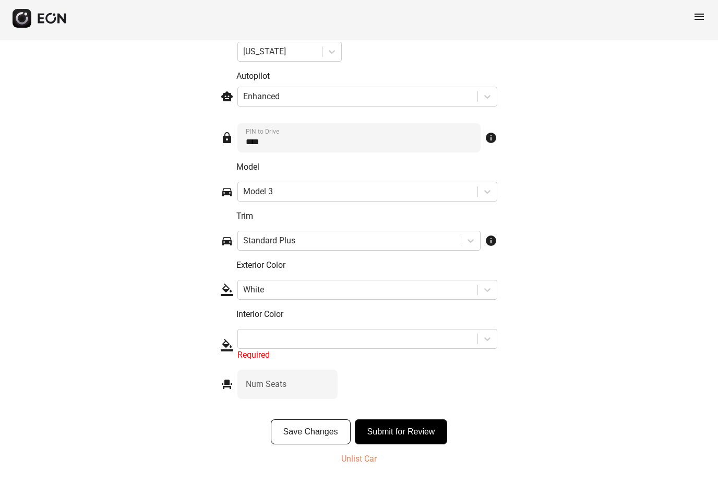
scroll to position [1385, 0]
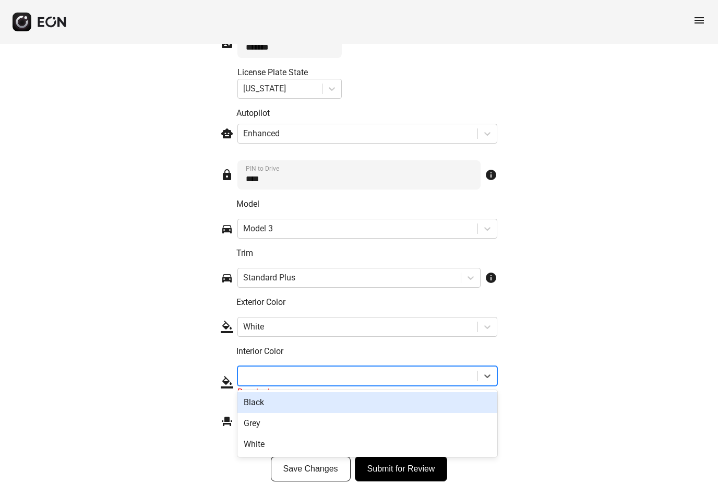
click at [300, 371] on div at bounding box center [357, 375] width 229 height 15
click at [274, 407] on div "Black" at bounding box center [367, 402] width 260 height 21
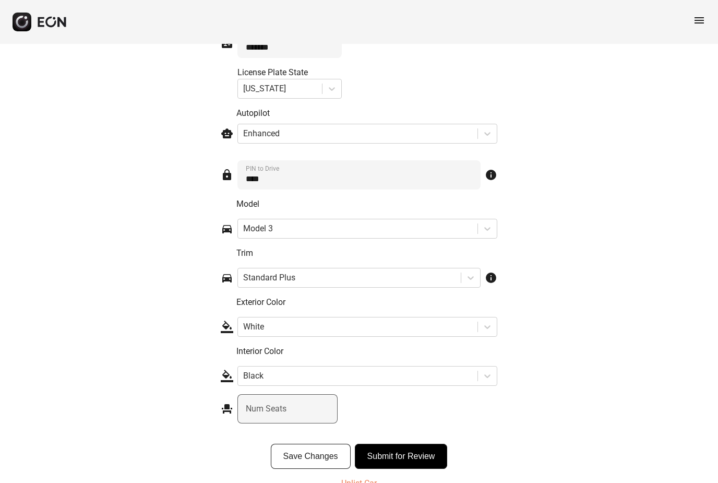
scroll to position [1373, 0]
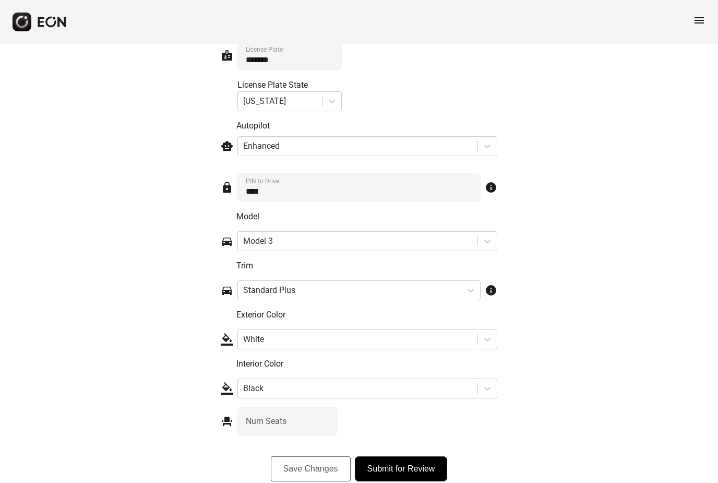
click at [311, 472] on button "Save Changes" at bounding box center [311, 468] width 80 height 25
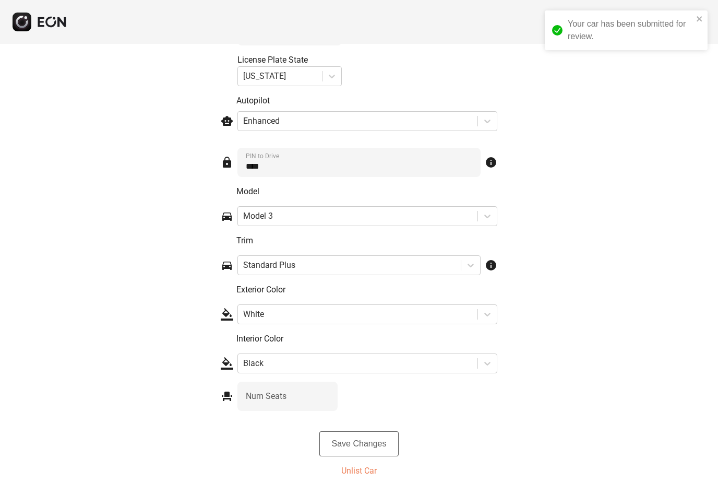
scroll to position [1348, 0]
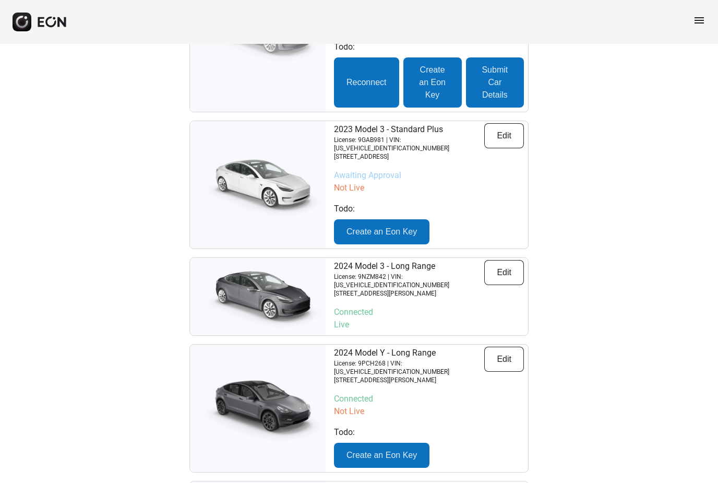
scroll to position [780, 0]
click at [704, 19] on span "menu" at bounding box center [699, 20] width 13 height 13
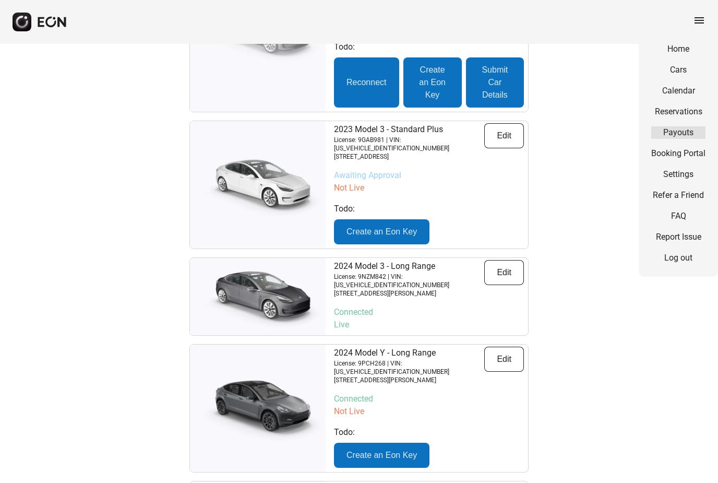
click at [666, 132] on link "Payouts" at bounding box center [678, 132] width 54 height 13
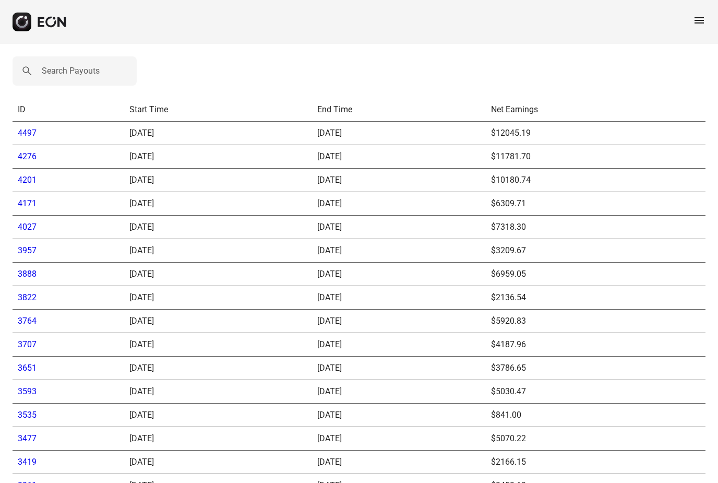
click at [697, 23] on span "menu" at bounding box center [699, 20] width 13 height 13
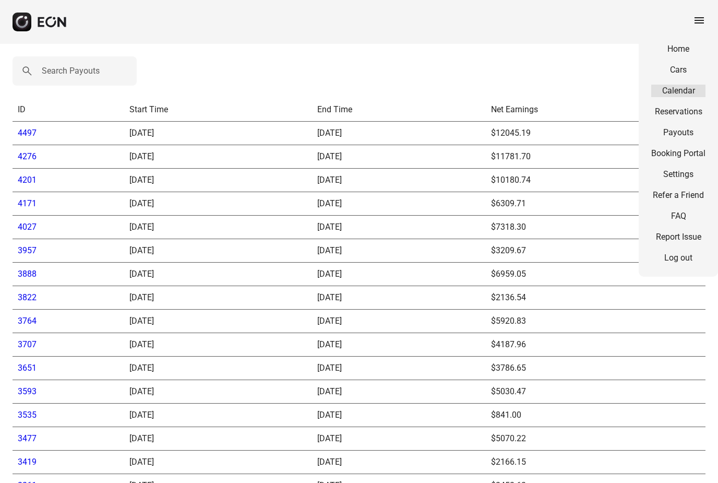
click at [688, 94] on link "Calendar" at bounding box center [678, 91] width 54 height 13
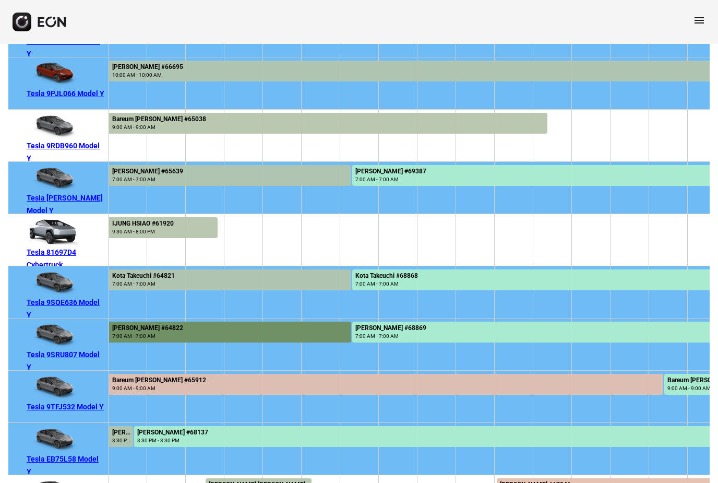
scroll to position [322, 0]
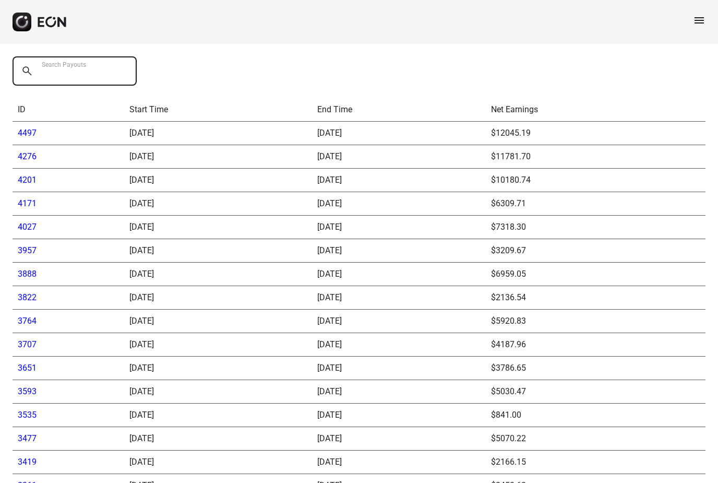
click at [78, 62] on div "Search Payouts" at bounding box center [78, 70] width 130 height 29
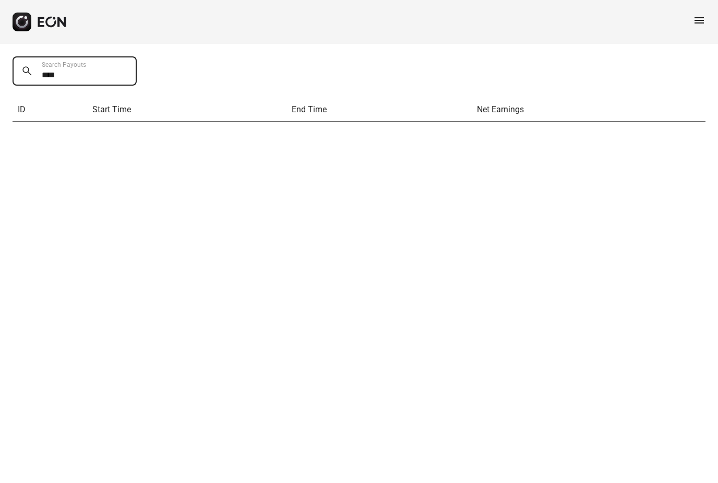
type Payouts "****"
click at [702, 22] on span "menu" at bounding box center [699, 20] width 13 height 13
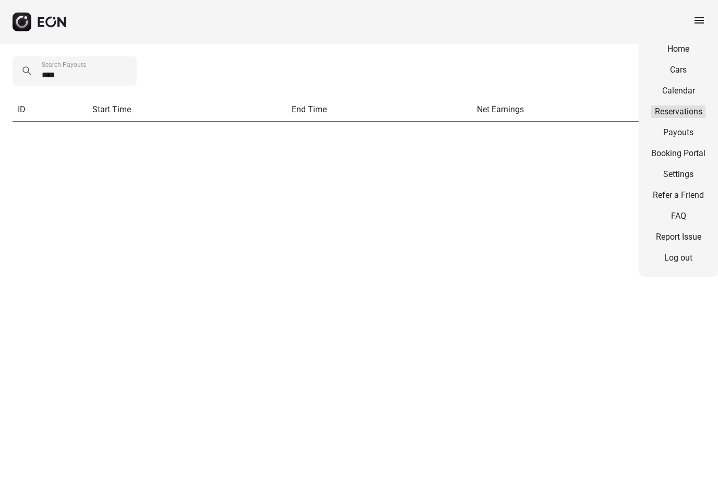
click at [679, 107] on link "Reservations" at bounding box center [678, 111] width 54 height 13
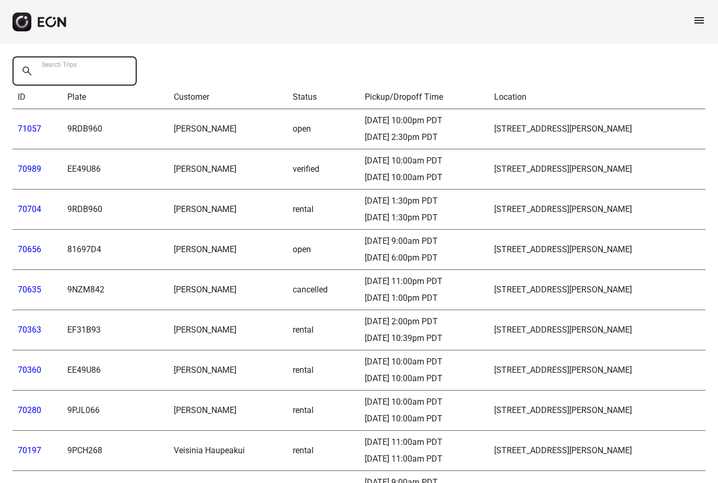
click at [96, 74] on Trips "Search Trips" at bounding box center [75, 70] width 124 height 29
type Trips "****"
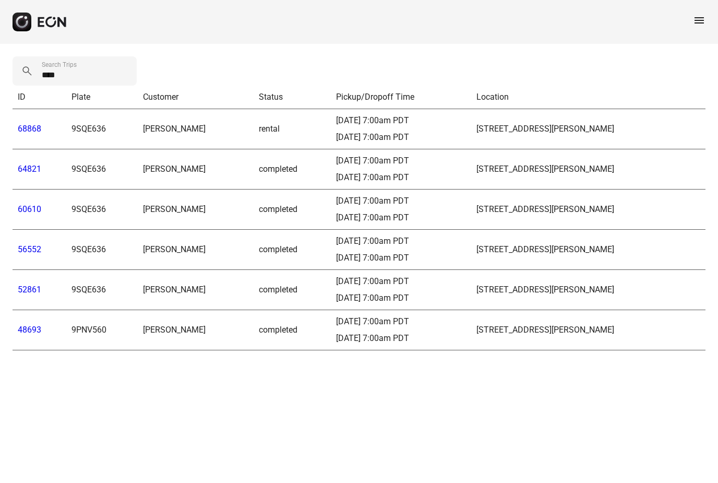
click at [360, 344] on td "03/10/25, 7:00am PDT 04/09/25, 7:00am PDT" at bounding box center [401, 330] width 140 height 40
click at [23, 170] on link "64821" at bounding box center [29, 169] width 23 height 10
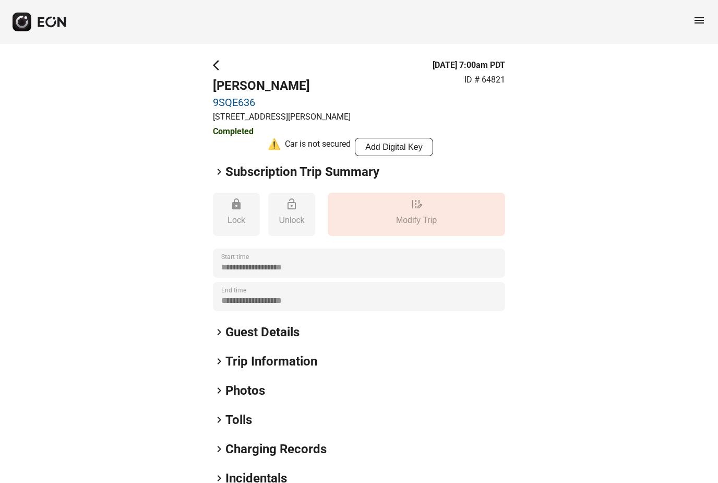
click at [220, 169] on span "keyboard_arrow_right" at bounding box center [219, 171] width 13 height 13
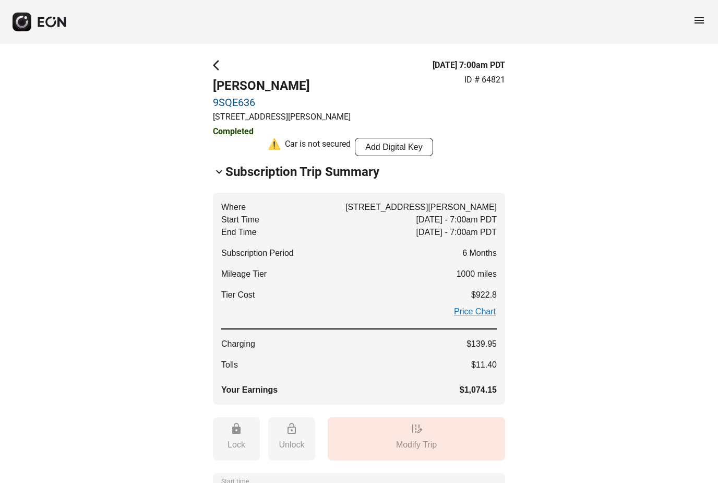
click at [700, 19] on span "menu" at bounding box center [699, 20] width 13 height 13
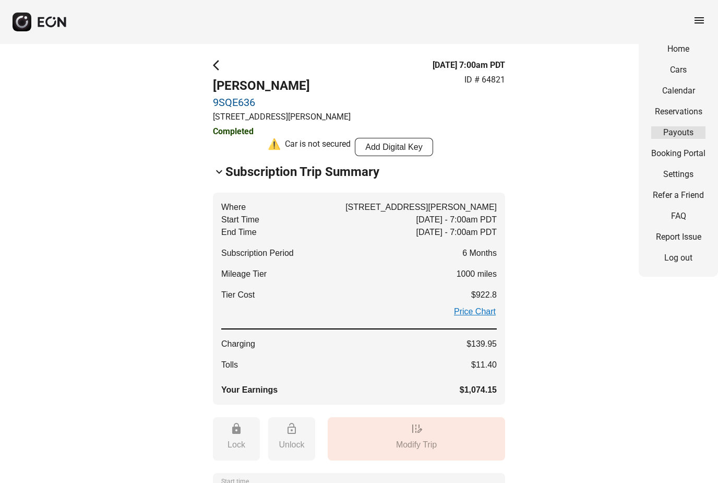
click at [679, 131] on link "Payouts" at bounding box center [678, 132] width 54 height 13
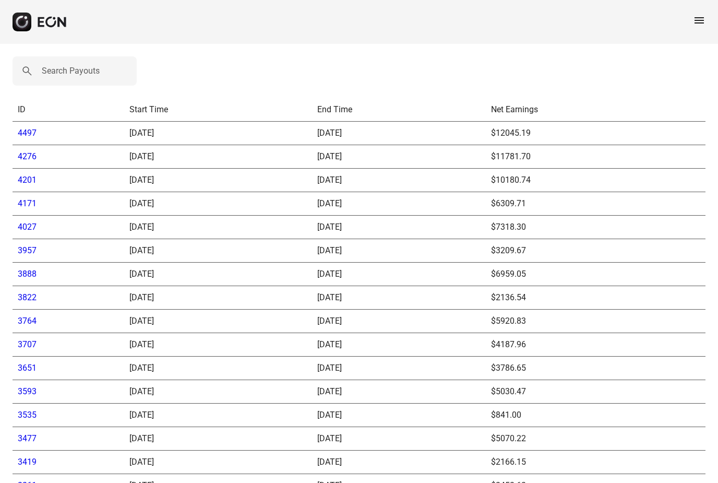
click at [21, 132] on link "4497" at bounding box center [27, 133] width 19 height 10
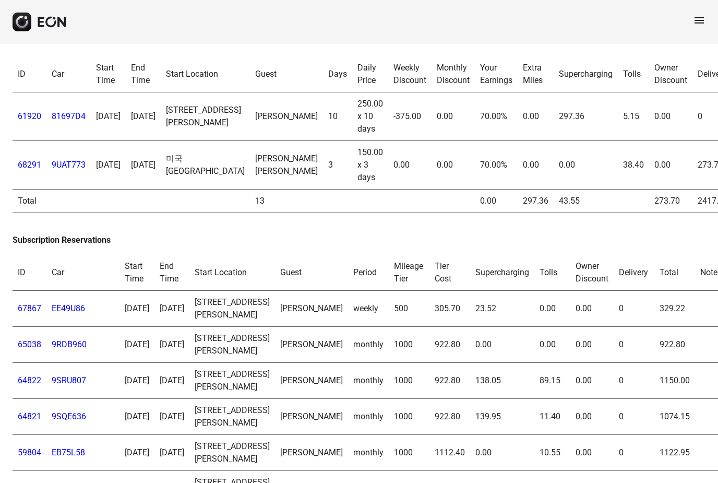
click at [699, 23] on span "menu" at bounding box center [699, 20] width 13 height 13
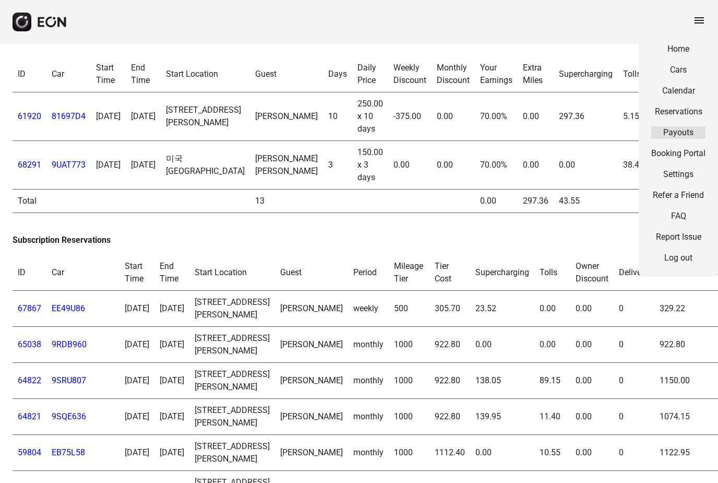
click at [673, 135] on link "Payouts" at bounding box center [678, 132] width 54 height 13
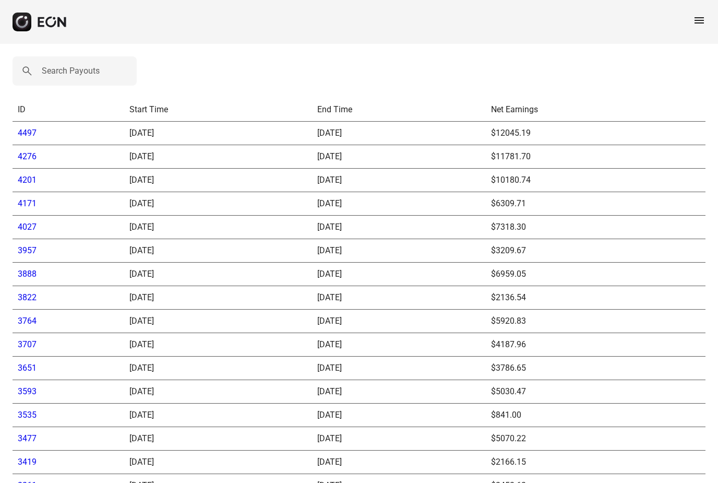
click at [702, 17] on span "menu" at bounding box center [699, 20] width 13 height 13
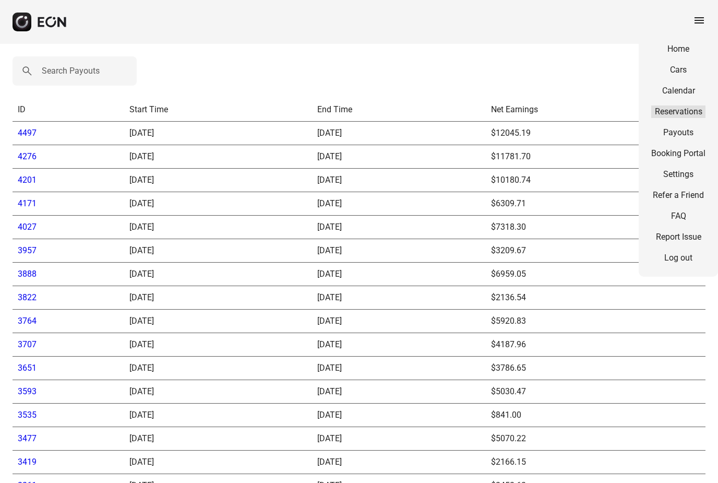
click at [683, 113] on link "Reservations" at bounding box center [678, 111] width 54 height 13
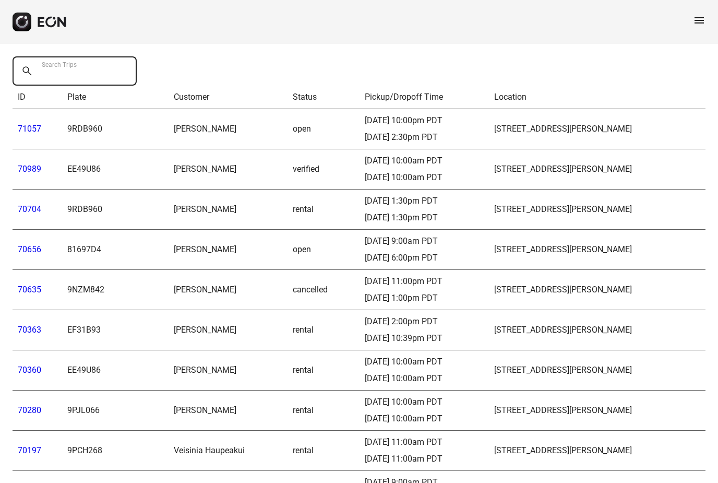
click at [110, 69] on Trips "Search Trips" at bounding box center [75, 70] width 124 height 29
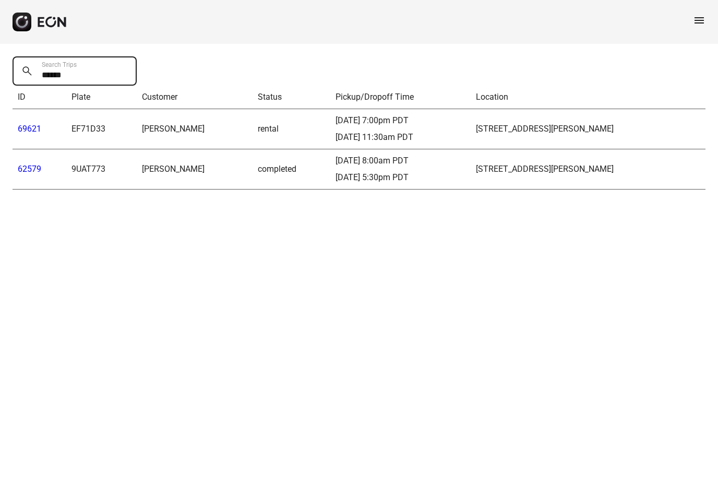
type Trips "******"
click at [33, 130] on link "69621" at bounding box center [29, 129] width 23 height 10
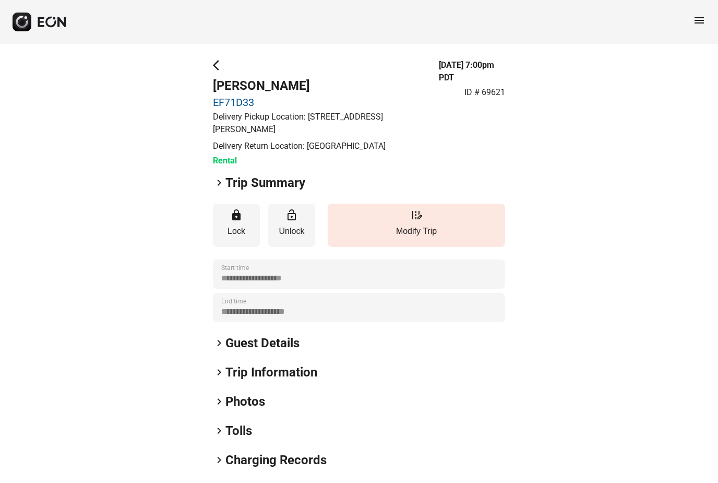
click at [218, 185] on span "keyboard_arrow_right" at bounding box center [219, 182] width 13 height 13
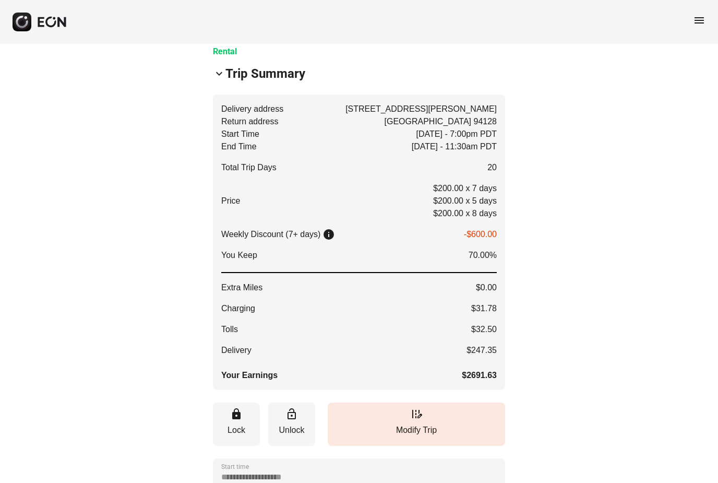
scroll to position [105, 0]
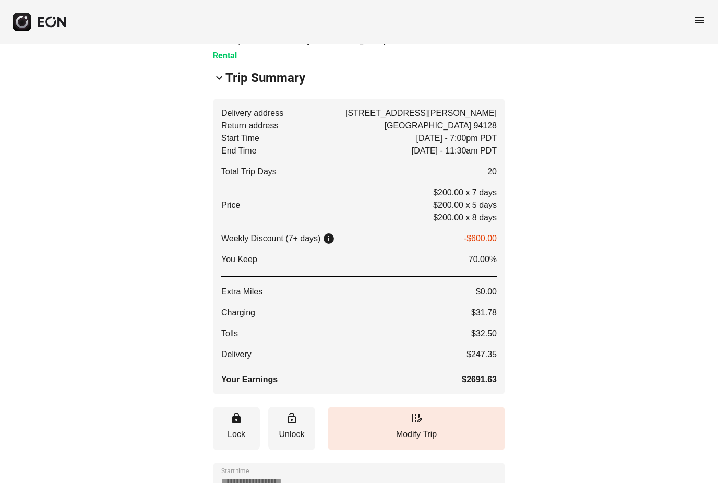
click at [702, 24] on span "menu" at bounding box center [699, 20] width 13 height 13
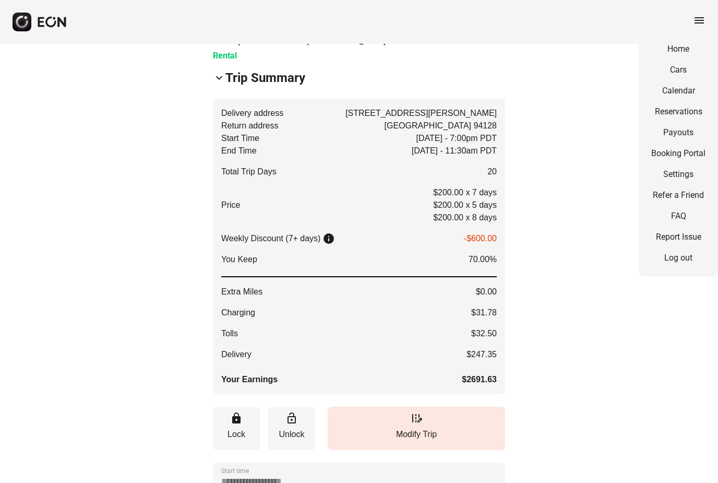
drag, startPoint x: 688, startPoint y: 129, endPoint x: 688, endPoint y: 234, distance: 104.8
click at [688, 129] on link "Payouts" at bounding box center [678, 132] width 54 height 13
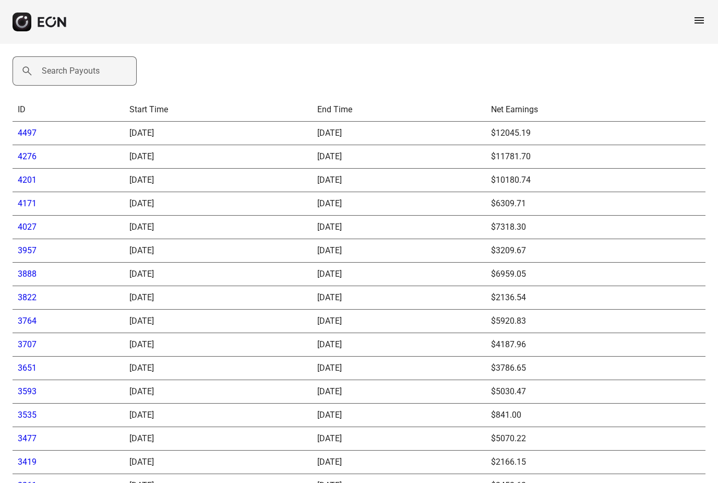
click at [82, 72] on label "Search Payouts" at bounding box center [71, 71] width 58 height 13
click at [82, 72] on Payouts "Search Payouts" at bounding box center [75, 70] width 124 height 29
click at [32, 138] on link "4497" at bounding box center [27, 133] width 19 height 10
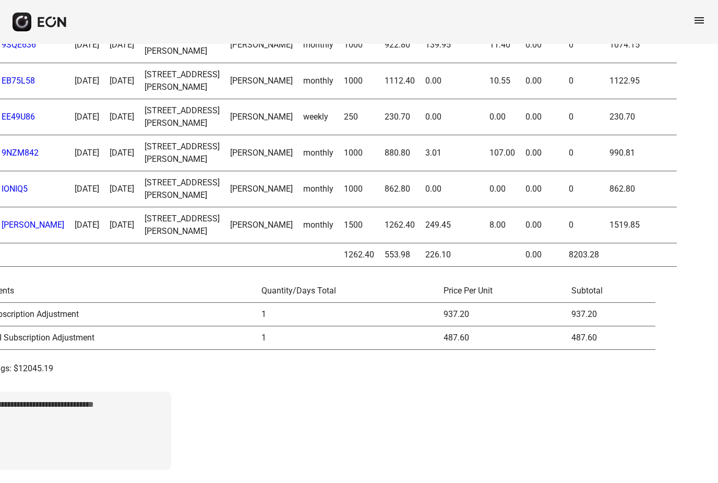
scroll to position [500, 0]
click at [699, 11] on div "menu" at bounding box center [359, 22] width 718 height 44
click at [704, 21] on span "menu" at bounding box center [699, 20] width 13 height 13
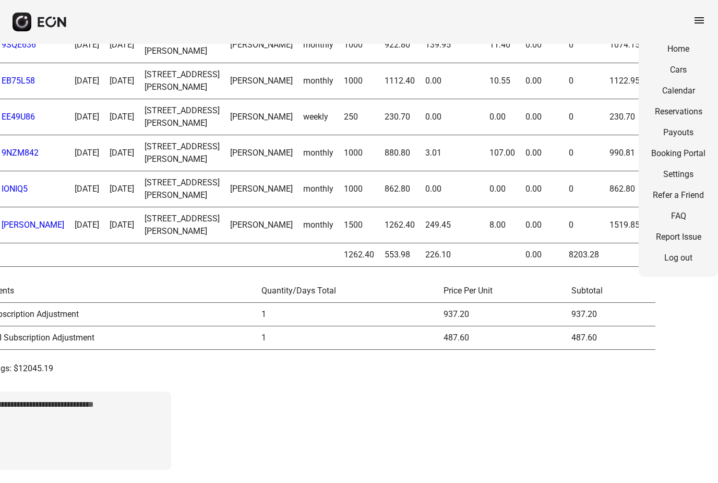
scroll to position [500, 0]
click at [695, 49] on link "Home" at bounding box center [678, 49] width 54 height 13
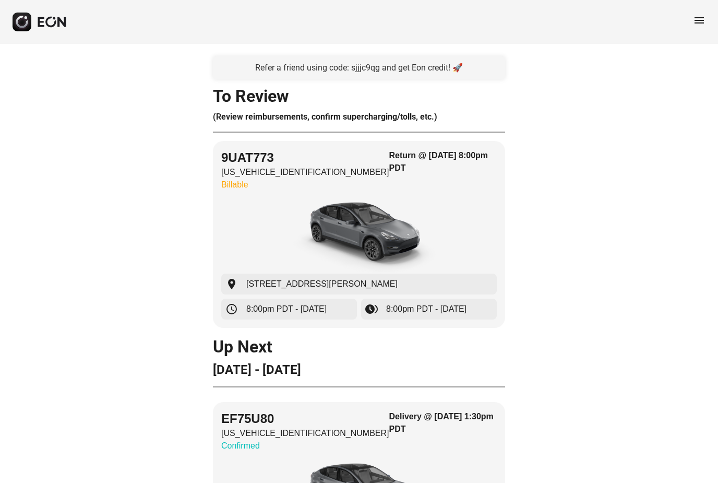
click at [702, 25] on span "menu" at bounding box center [699, 20] width 13 height 13
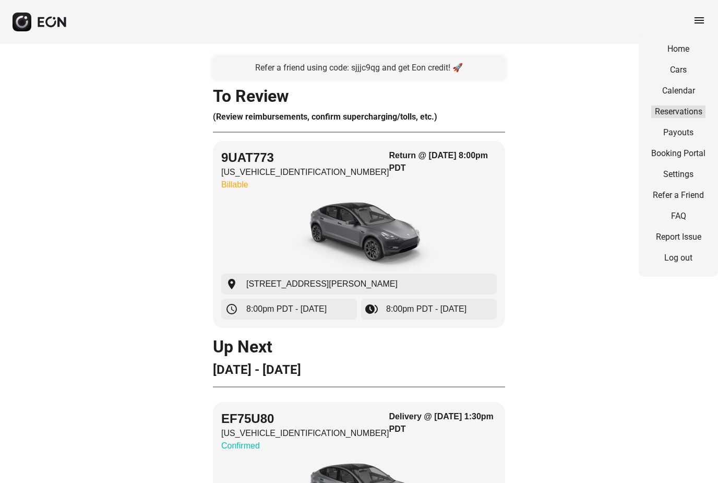
click at [700, 117] on link "Reservations" at bounding box center [678, 111] width 54 height 13
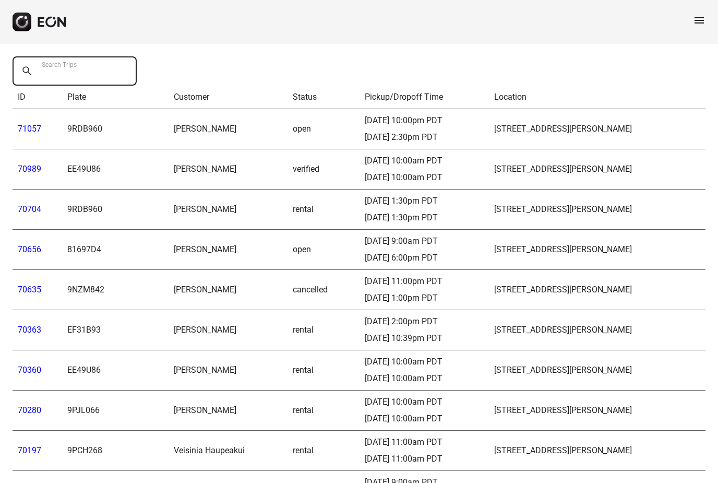
click at [79, 83] on Trips "Search Trips" at bounding box center [75, 70] width 124 height 29
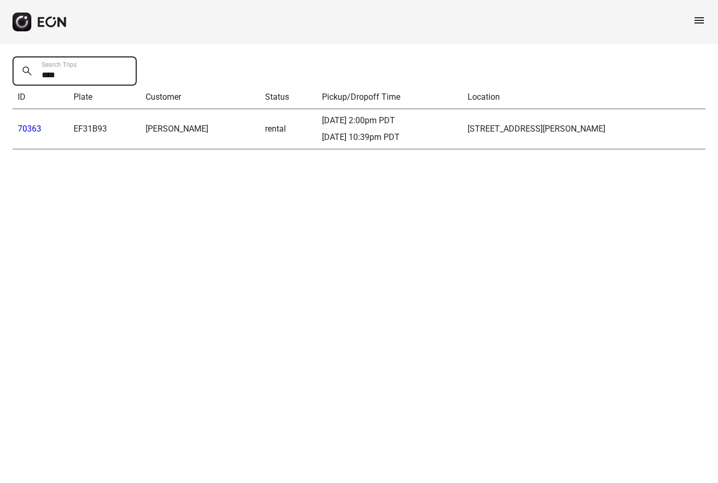
type Trips "****"
click at [82, 131] on td "EF31B93" at bounding box center [104, 129] width 72 height 40
click at [25, 118] on td "70363" at bounding box center [41, 129] width 56 height 40
click at [33, 130] on link "70363" at bounding box center [29, 129] width 23 height 10
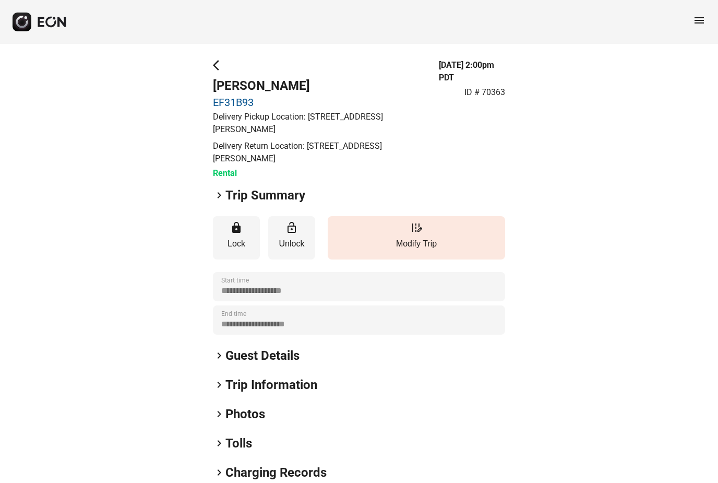
click at [219, 190] on span "keyboard_arrow_right" at bounding box center [219, 195] width 13 height 13
